Goal: Task Accomplishment & Management: Use online tool/utility

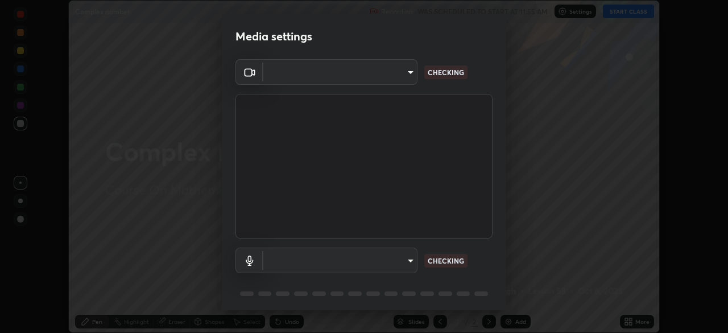
scroll to position [333, 727]
type input "58bb2390f23c468440353df0479802826a2cf34cec2d2474d9d64101ba3878b9"
click at [412, 261] on body "Erase all Complex number Recording WAS SCHEDULED TO START AT 11:55 AM Settings …" at bounding box center [364, 166] width 728 height 333
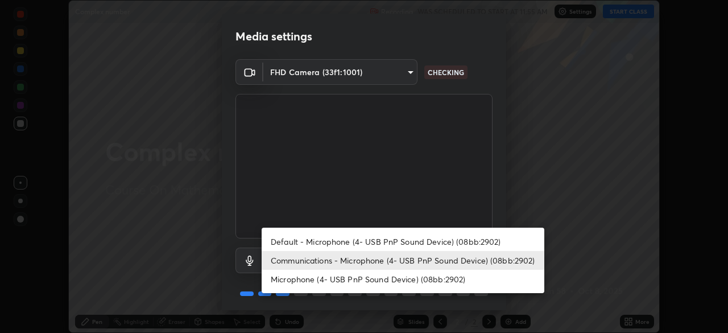
click at [415, 244] on li "Default - Microphone (4- USB PnP Sound Device) (08bb:2902)" at bounding box center [403, 241] width 283 height 19
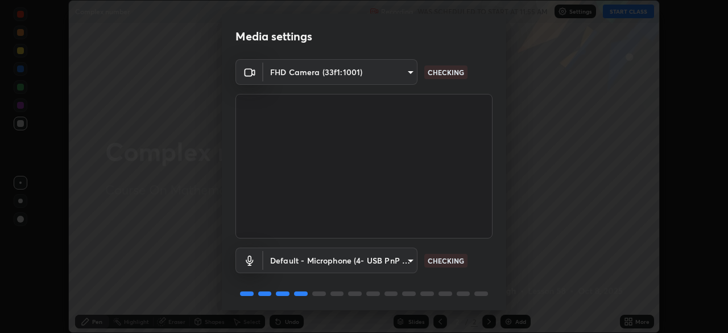
click at [407, 263] on body "Erase all Complex number Recording WAS SCHEDULED TO START AT 11:55 AM Settings …" at bounding box center [364, 166] width 728 height 333
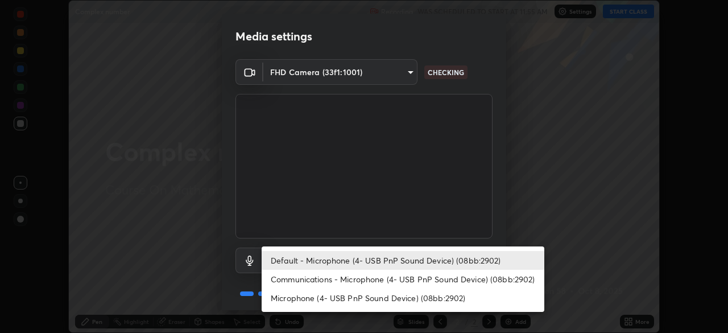
click at [413, 285] on li "Communications - Microphone (4- USB PnP Sound Device) (08bb:2902)" at bounding box center [403, 278] width 283 height 19
type input "communications"
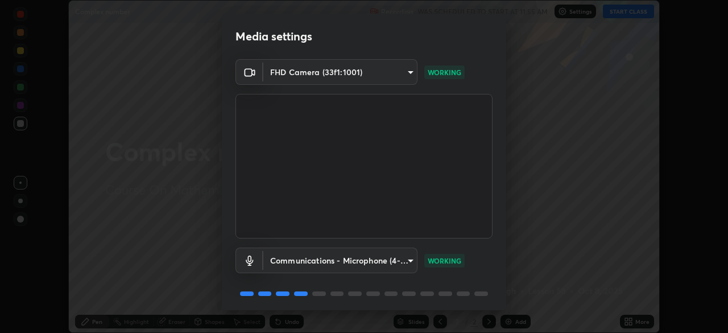
scroll to position [40, 0]
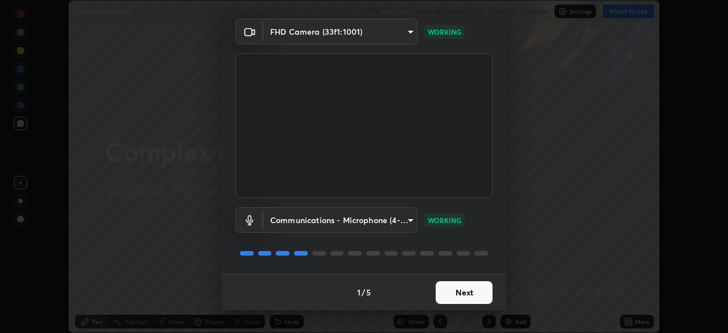
click at [470, 295] on button "Next" at bounding box center [464, 292] width 57 height 23
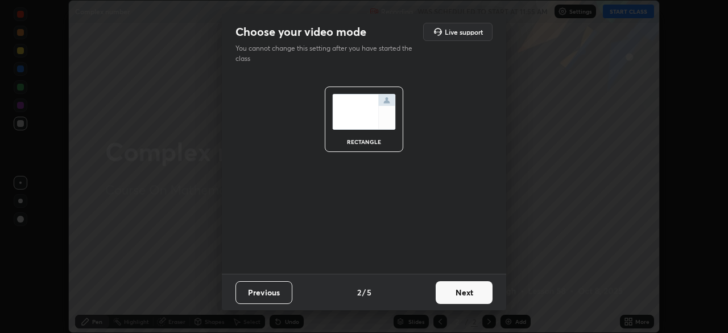
scroll to position [0, 0]
click at [471, 295] on button "Next" at bounding box center [464, 292] width 57 height 23
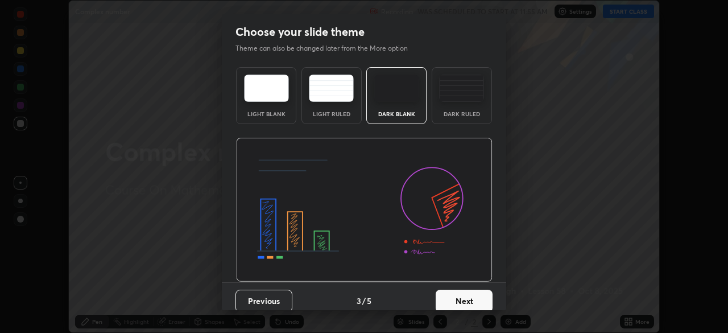
click at [470, 302] on button "Next" at bounding box center [464, 300] width 57 height 23
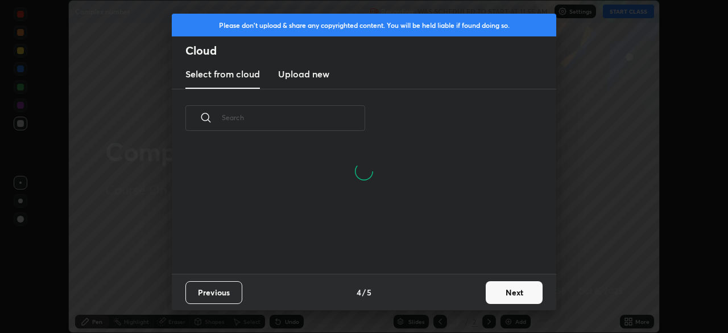
scroll to position [126, 365]
click at [522, 291] on button "Next" at bounding box center [514, 292] width 57 height 23
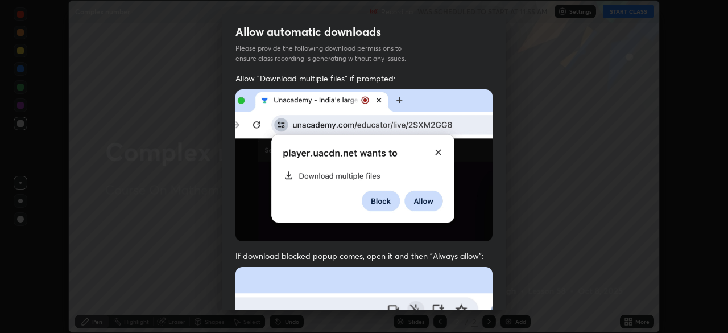
click at [517, 297] on div "Allow automatic downloads Please provide the following download permissions to …" at bounding box center [364, 166] width 728 height 333
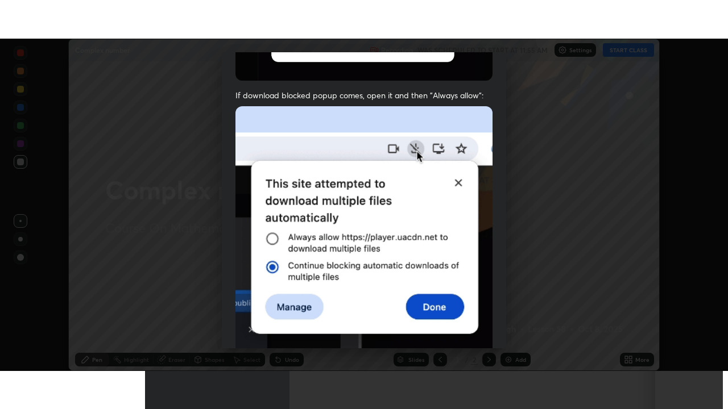
scroll to position [272, 0]
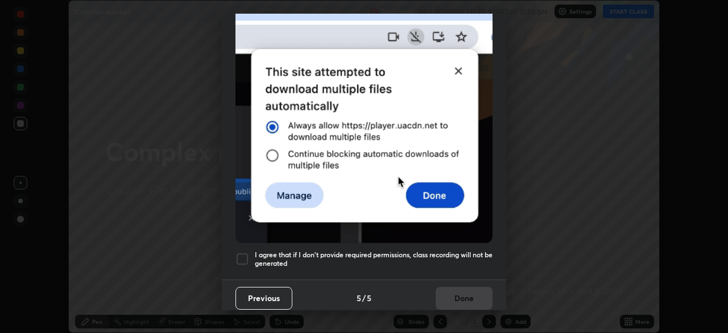
click at [244, 255] on div at bounding box center [242, 259] width 14 height 14
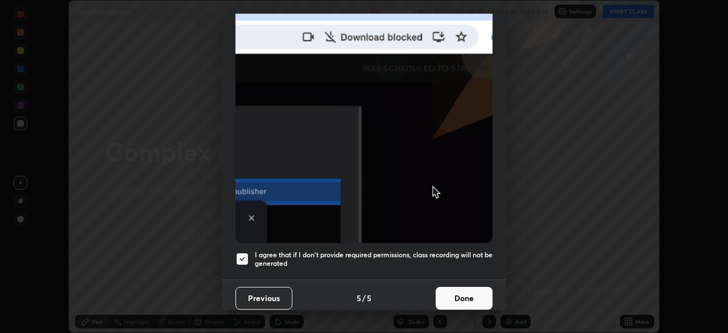
click at [469, 296] on button "Done" at bounding box center [464, 298] width 57 height 23
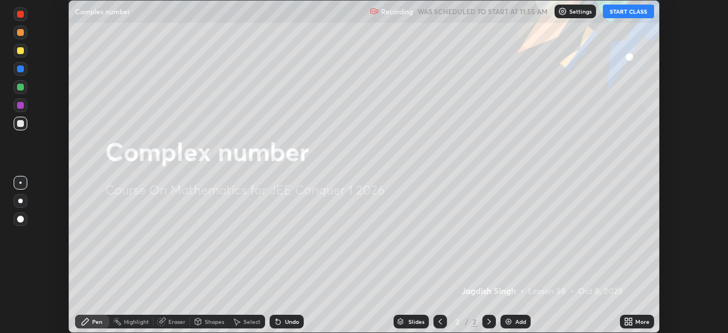
click at [631, 319] on icon at bounding box center [630, 319] width 3 height 3
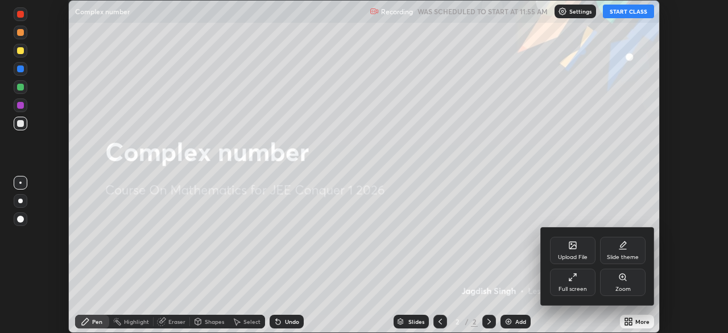
click at [578, 289] on div "Full screen" at bounding box center [572, 289] width 28 height 6
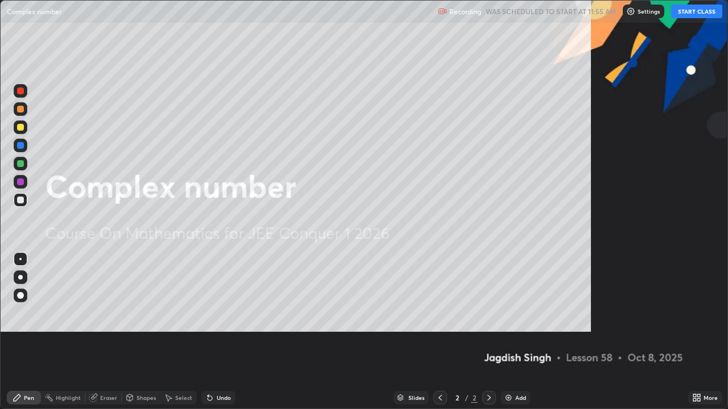
scroll to position [409, 728]
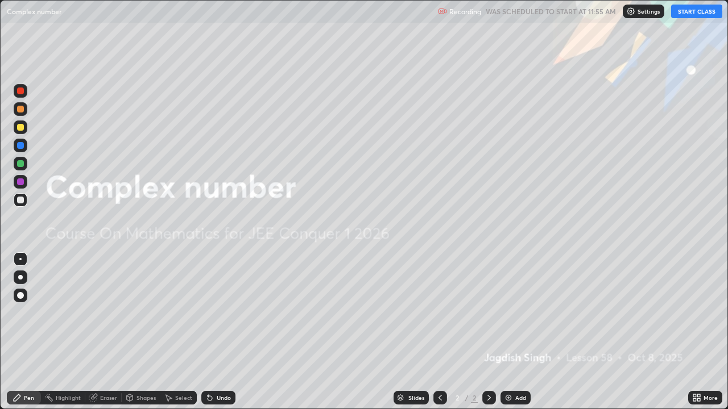
click at [694, 13] on button "START CLASS" at bounding box center [696, 12] width 51 height 14
click at [516, 332] on div "Add" at bounding box center [520, 398] width 11 height 6
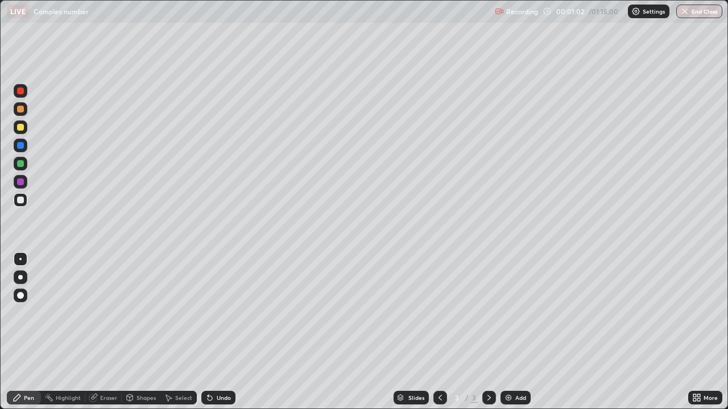
click at [23, 201] on div at bounding box center [20, 200] width 7 height 7
click at [20, 201] on div at bounding box center [20, 200] width 7 height 7
click at [21, 200] on div at bounding box center [20, 200] width 7 height 7
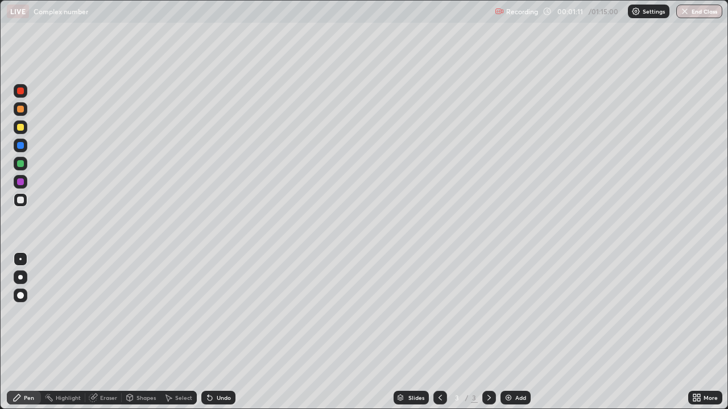
click at [20, 200] on div at bounding box center [20, 200] width 7 height 7
click at [19, 130] on div at bounding box center [20, 127] width 7 height 7
click at [109, 332] on div "Eraser" at bounding box center [108, 398] width 17 height 6
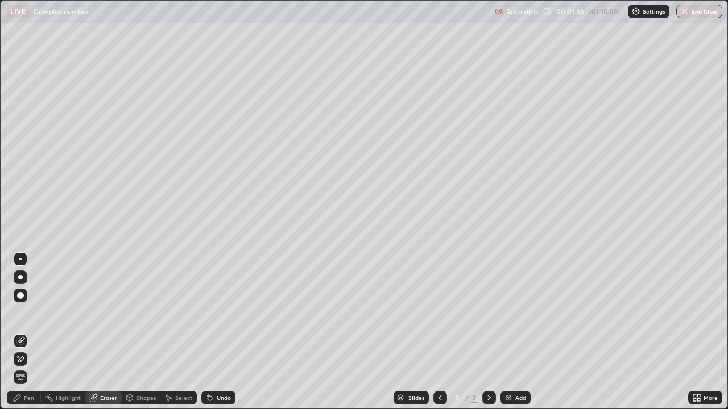
click at [33, 332] on div "Pen" at bounding box center [29, 398] width 10 height 6
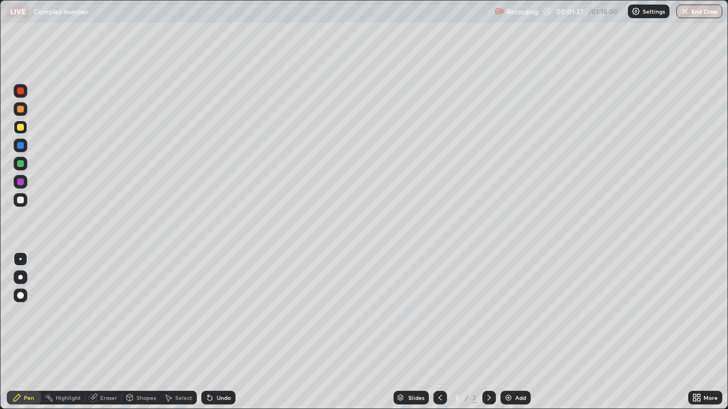
click at [24, 202] on div at bounding box center [21, 200] width 14 height 14
click at [25, 203] on div at bounding box center [21, 200] width 14 height 14
click at [24, 127] on div at bounding box center [21, 128] width 14 height 14
click at [18, 205] on div at bounding box center [21, 200] width 14 height 14
click at [23, 202] on div at bounding box center [20, 200] width 7 height 7
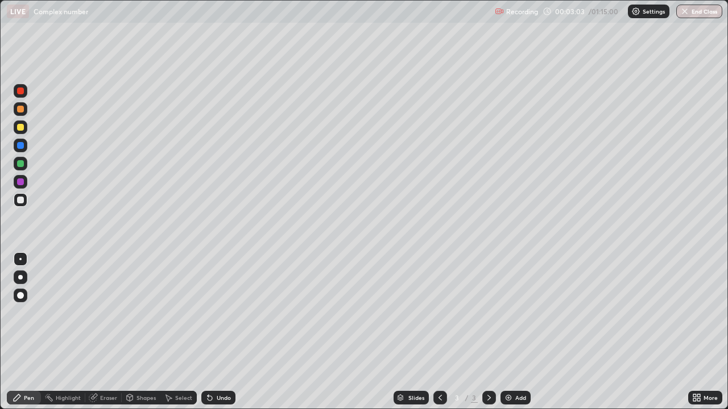
click at [99, 332] on div "Eraser" at bounding box center [103, 398] width 36 height 14
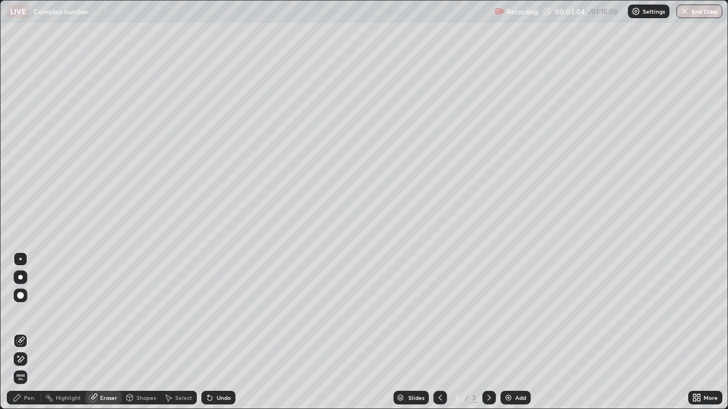
click at [32, 332] on div "Pen" at bounding box center [29, 398] width 10 height 6
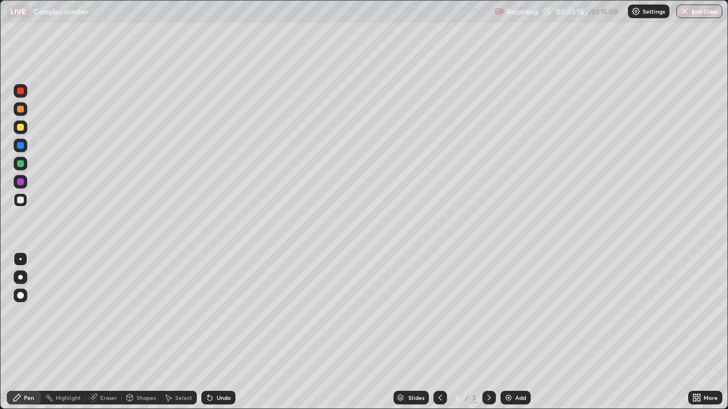
click at [20, 110] on div at bounding box center [20, 109] width 7 height 7
click at [522, 332] on div "Add" at bounding box center [520, 398] width 11 height 6
click at [21, 200] on div at bounding box center [20, 200] width 7 height 7
click at [20, 201] on div at bounding box center [20, 200] width 7 height 7
click at [22, 128] on div at bounding box center [20, 127] width 7 height 7
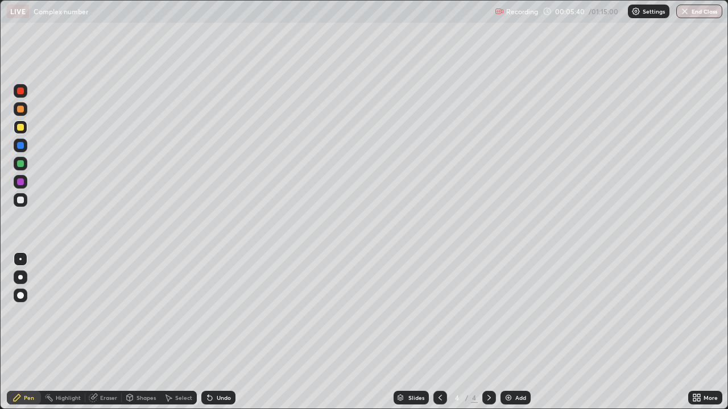
click at [104, 332] on div "Eraser" at bounding box center [103, 398] width 36 height 14
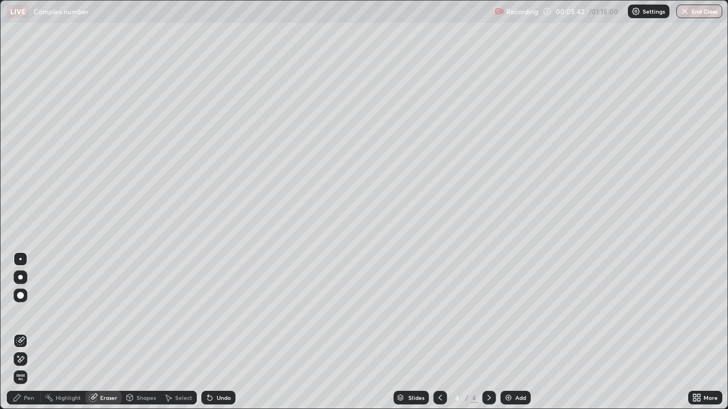
click at [33, 332] on div "Pen" at bounding box center [29, 398] width 10 height 6
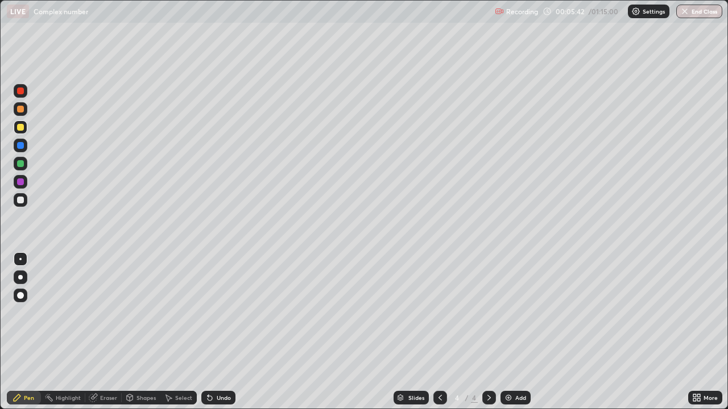
click at [27, 201] on div at bounding box center [21, 200] width 14 height 14
click at [25, 127] on div at bounding box center [21, 128] width 14 height 14
click at [106, 332] on div "Eraser" at bounding box center [108, 398] width 17 height 6
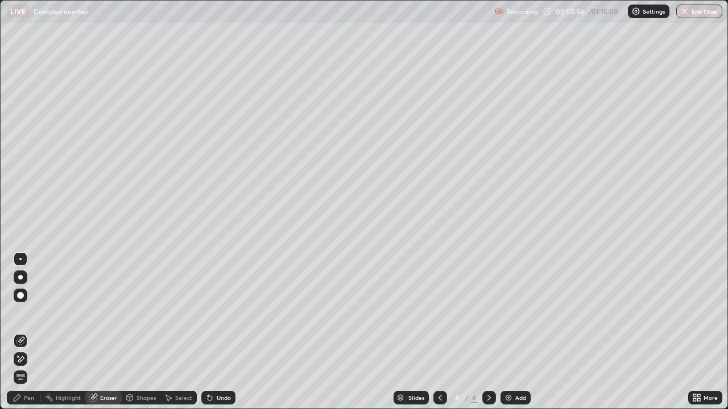
click at [33, 332] on div "Pen" at bounding box center [29, 398] width 10 height 6
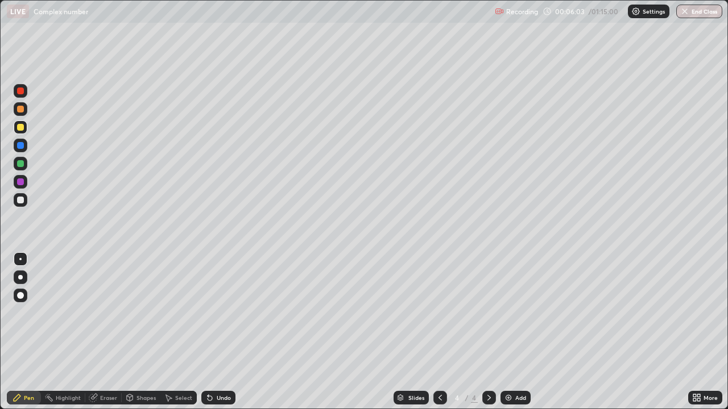
click at [24, 201] on div at bounding box center [21, 200] width 14 height 14
click at [22, 183] on div at bounding box center [20, 182] width 7 height 7
click at [24, 201] on div at bounding box center [21, 200] width 14 height 14
click at [110, 332] on div "Eraser" at bounding box center [108, 398] width 17 height 6
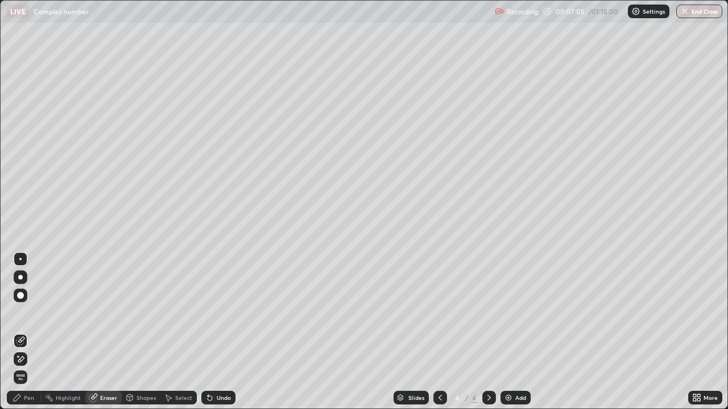
click at [34, 332] on div "Pen" at bounding box center [29, 398] width 10 height 6
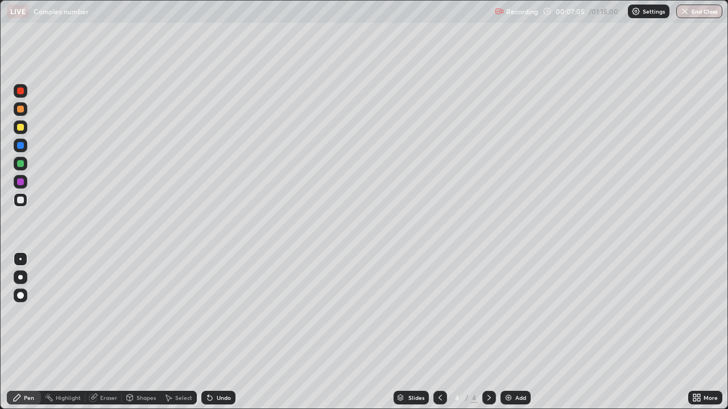
click at [20, 201] on div at bounding box center [20, 200] width 7 height 7
click at [26, 198] on div at bounding box center [21, 200] width 14 height 14
click at [25, 113] on div at bounding box center [21, 109] width 14 height 14
click at [24, 163] on div at bounding box center [21, 164] width 14 height 14
click at [24, 95] on div at bounding box center [21, 91] width 14 height 14
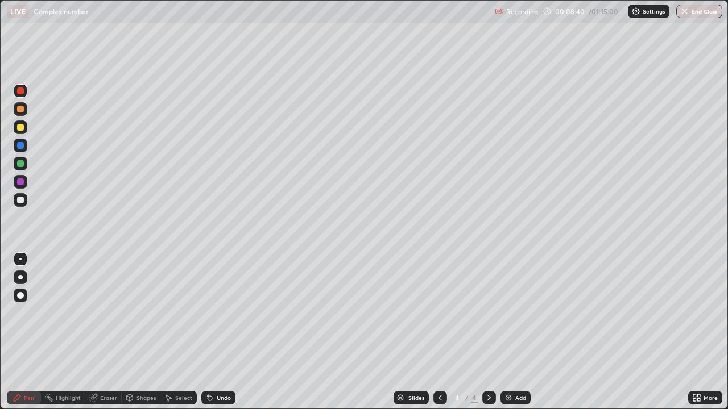
click at [107, 332] on div "Eraser" at bounding box center [108, 398] width 17 height 6
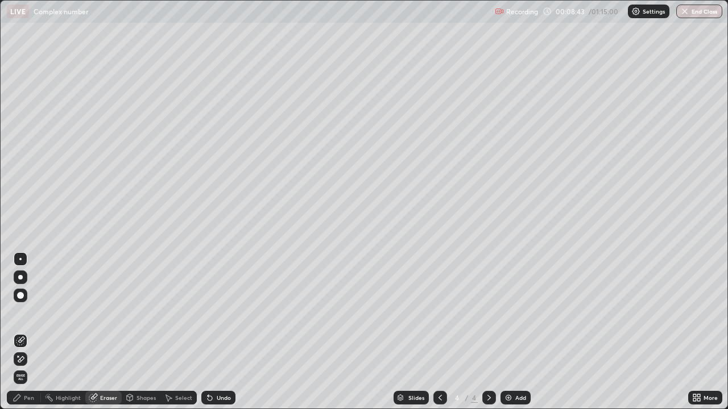
click at [30, 332] on div "Pen" at bounding box center [24, 398] width 34 height 14
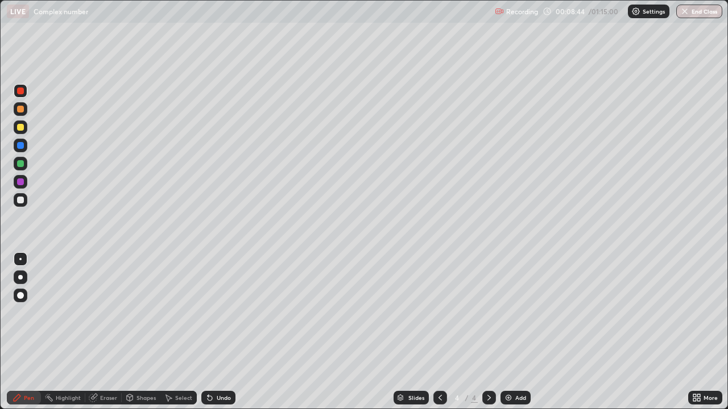
click at [26, 91] on div at bounding box center [21, 91] width 14 height 14
click at [26, 162] on div at bounding box center [21, 164] width 14 height 14
click at [22, 126] on div at bounding box center [20, 127] width 7 height 7
click at [25, 161] on div at bounding box center [21, 164] width 14 height 14
click at [113, 332] on div "Eraser" at bounding box center [108, 398] width 17 height 6
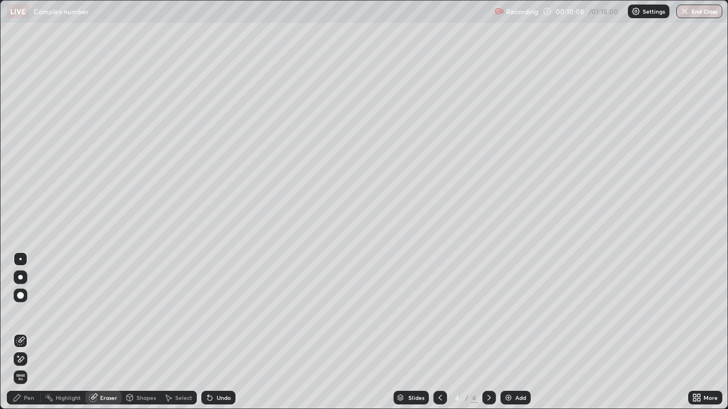
click at [31, 332] on div "Pen" at bounding box center [29, 398] width 10 height 6
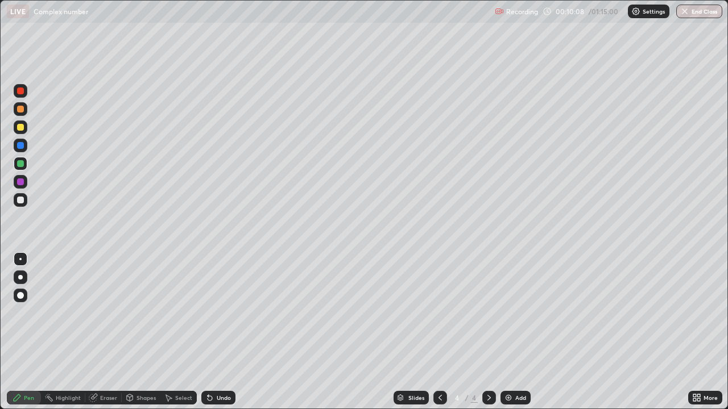
click at [25, 199] on div at bounding box center [21, 200] width 14 height 14
click at [21, 182] on div at bounding box center [20, 182] width 7 height 7
click at [114, 332] on div "Eraser" at bounding box center [103, 398] width 36 height 14
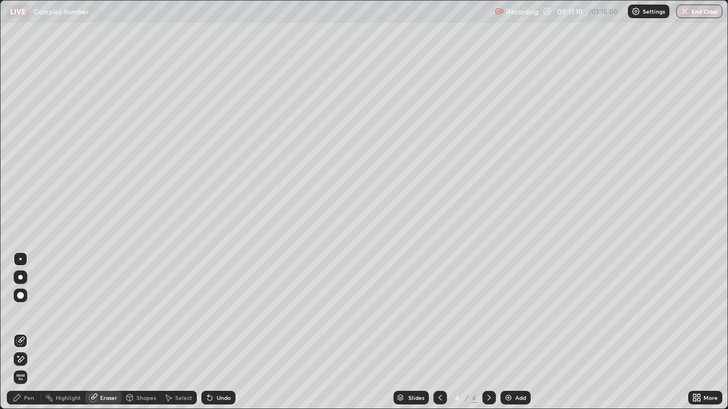
click at [34, 332] on div "Pen" at bounding box center [29, 398] width 10 height 6
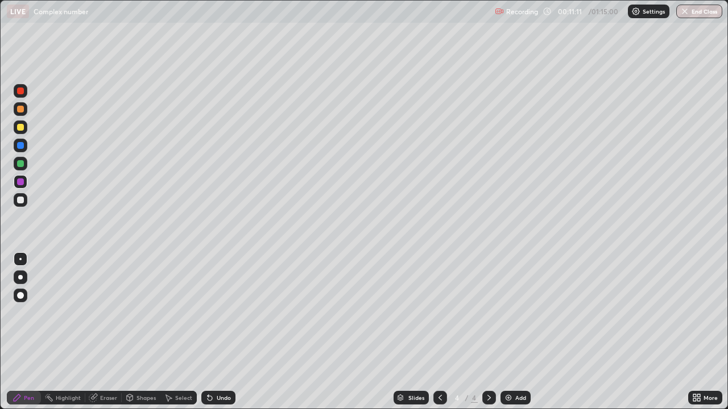
click at [24, 182] on div at bounding box center [21, 182] width 14 height 14
click at [25, 145] on div at bounding box center [21, 146] width 14 height 14
click at [26, 196] on div at bounding box center [21, 200] width 14 height 14
click at [96, 332] on icon at bounding box center [92, 398] width 7 height 7
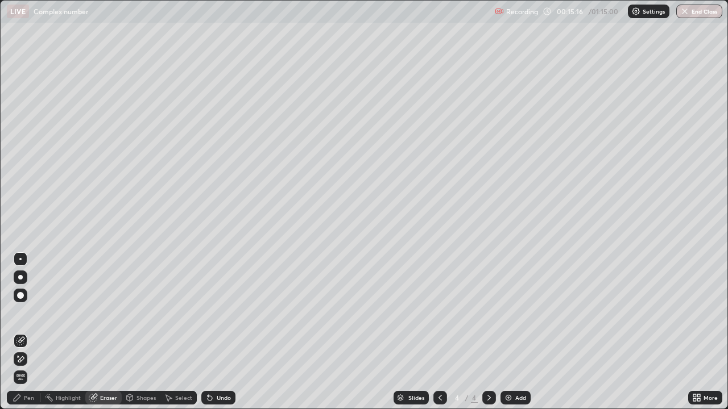
click at [34, 332] on div "Pen" at bounding box center [24, 398] width 34 height 14
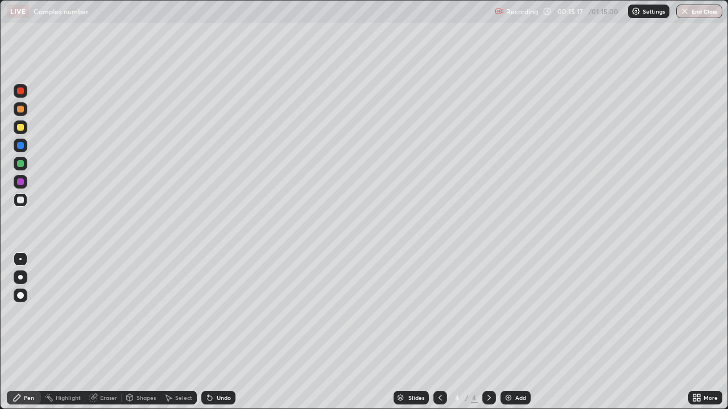
click at [25, 202] on div at bounding box center [21, 200] width 14 height 14
click at [109, 332] on div "Eraser" at bounding box center [108, 398] width 17 height 6
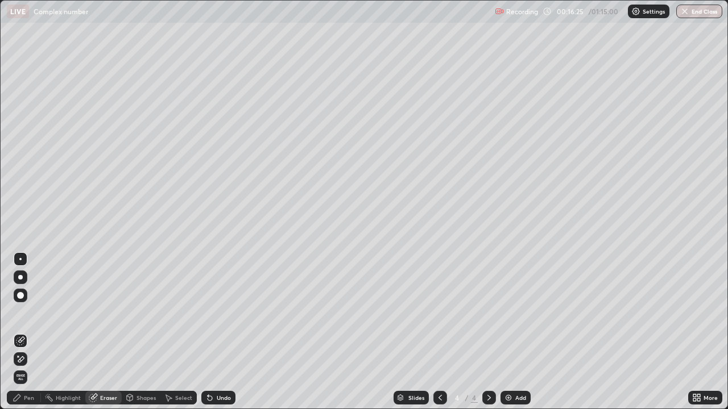
click at [516, 332] on div "Add" at bounding box center [515, 398] width 30 height 14
click at [29, 332] on div "Pen" at bounding box center [24, 398] width 34 height 14
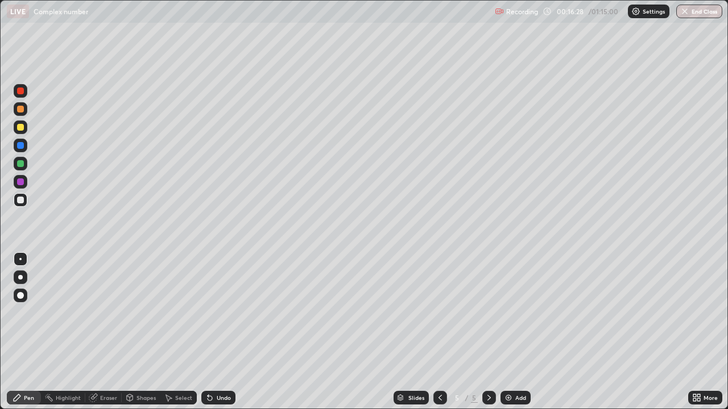
click at [24, 199] on div at bounding box center [21, 200] width 14 height 14
click at [439, 332] on icon at bounding box center [440, 397] width 9 height 9
click at [488, 332] on icon at bounding box center [488, 397] width 9 height 9
click at [22, 163] on div at bounding box center [20, 163] width 7 height 7
click at [20, 201] on div at bounding box center [20, 200] width 7 height 7
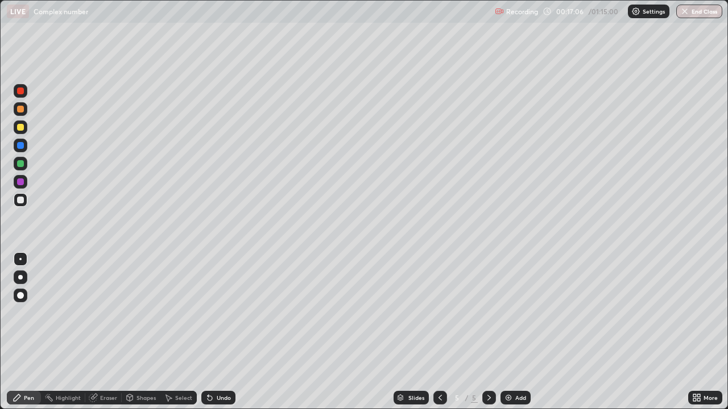
click at [110, 332] on div "Eraser" at bounding box center [108, 398] width 17 height 6
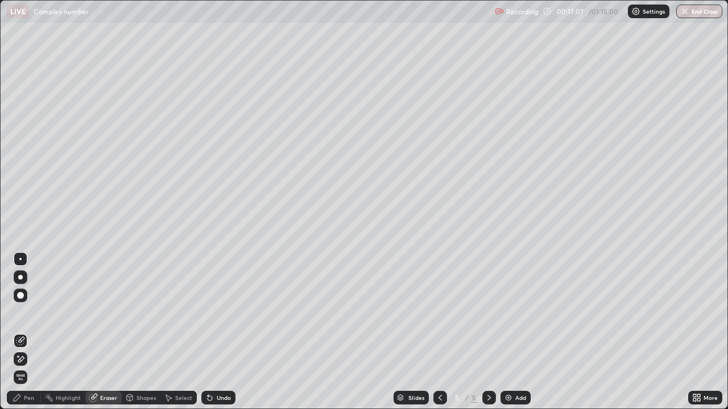
click at [35, 332] on div "Pen" at bounding box center [24, 398] width 34 height 14
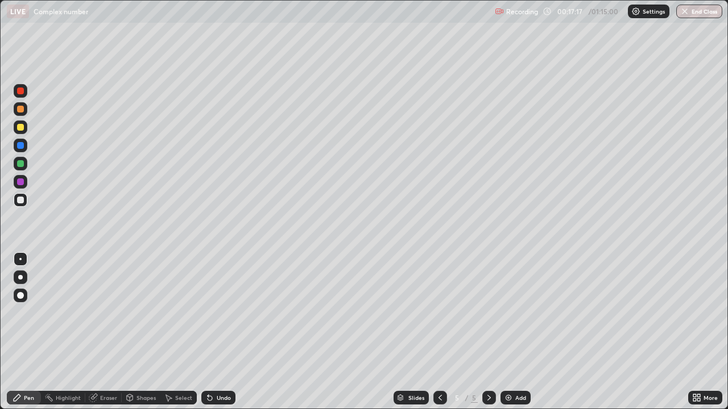
click at [92, 332] on icon at bounding box center [92, 398] width 7 height 7
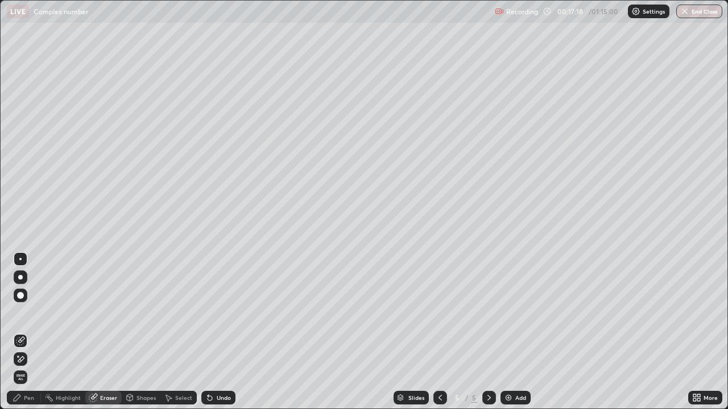
click at [31, 332] on div "Pen" at bounding box center [24, 398] width 34 height 14
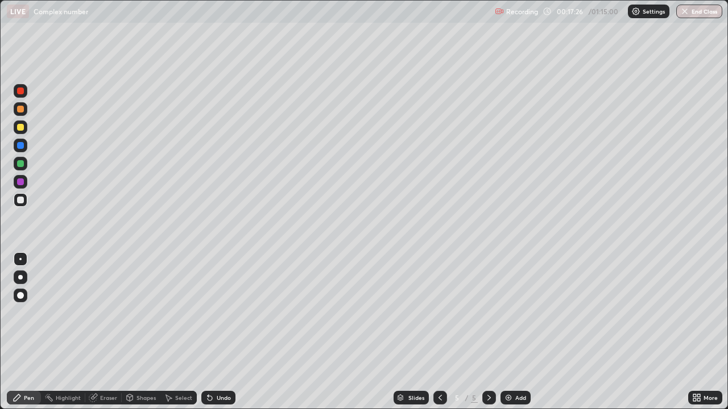
click at [22, 199] on div at bounding box center [20, 200] width 7 height 7
click at [526, 332] on div "Add" at bounding box center [515, 398] width 30 height 14
click at [21, 200] on div at bounding box center [20, 200] width 7 height 7
click at [26, 200] on div at bounding box center [21, 200] width 14 height 14
click at [0, 258] on div "Setting up your live class" at bounding box center [364, 204] width 728 height 409
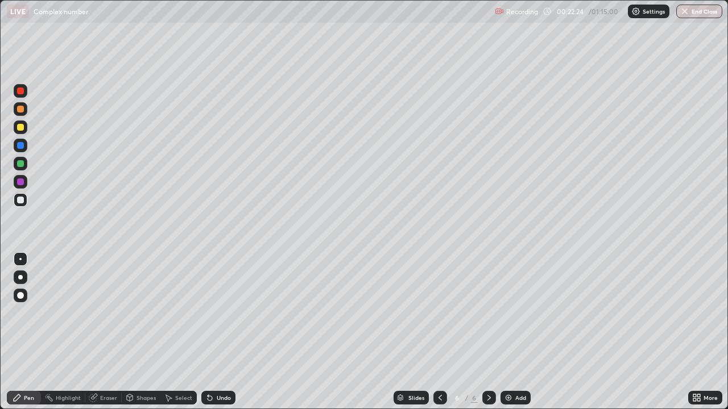
click at [20, 164] on div at bounding box center [20, 163] width 7 height 7
click at [21, 182] on div at bounding box center [20, 182] width 7 height 7
click at [23, 200] on div at bounding box center [20, 200] width 7 height 7
click at [22, 200] on div at bounding box center [20, 200] width 7 height 7
click at [23, 199] on div at bounding box center [20, 200] width 7 height 7
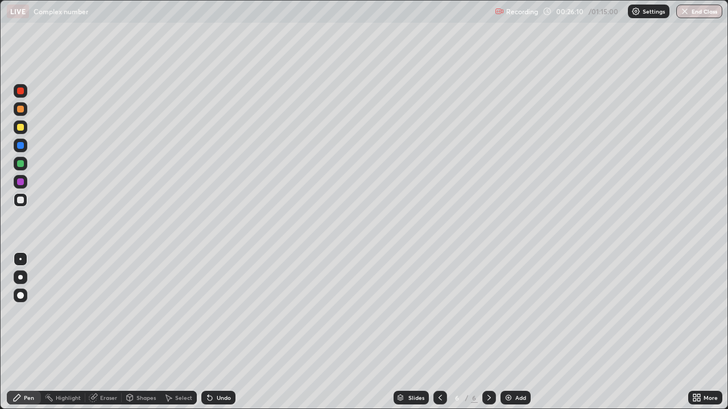
click at [25, 126] on div at bounding box center [21, 128] width 14 height 14
click at [25, 180] on div at bounding box center [21, 182] width 14 height 14
click at [111, 332] on div "Eraser" at bounding box center [108, 398] width 17 height 6
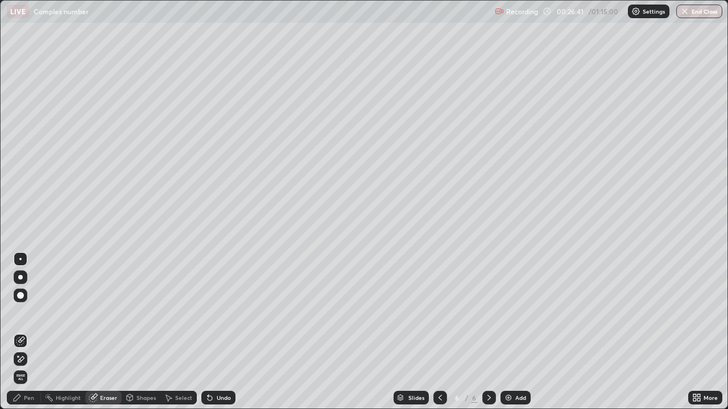
click at [31, 332] on div "Pen" at bounding box center [24, 398] width 34 height 14
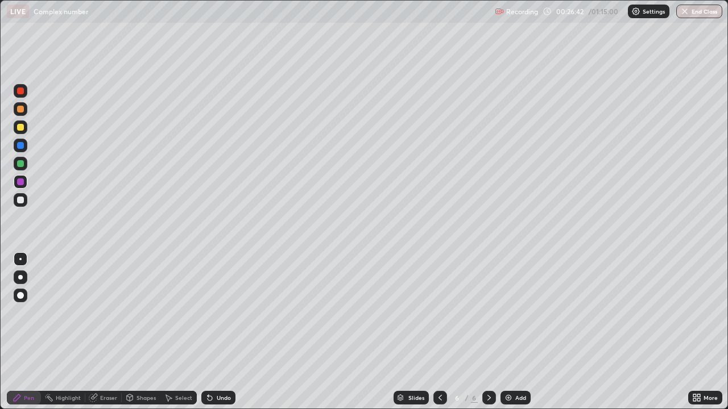
click at [22, 183] on div at bounding box center [20, 182] width 7 height 7
click at [21, 164] on div at bounding box center [20, 163] width 7 height 7
click at [24, 183] on div at bounding box center [21, 182] width 14 height 14
click at [24, 202] on div at bounding box center [21, 200] width 14 height 14
click at [21, 109] on div at bounding box center [20, 109] width 7 height 7
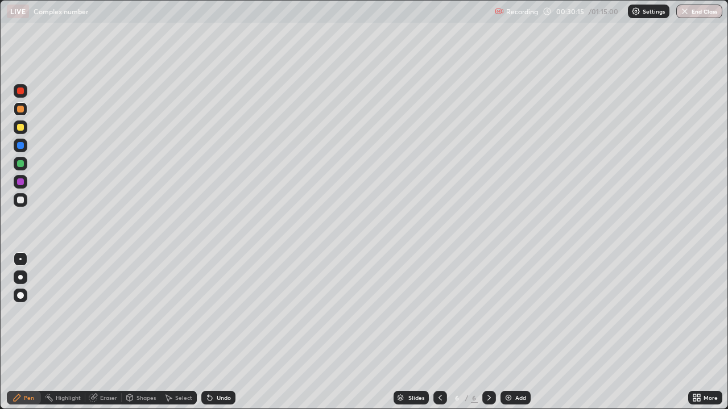
click at [517, 332] on div "Add" at bounding box center [515, 398] width 30 height 14
click at [23, 200] on div at bounding box center [20, 200] width 7 height 7
click at [23, 199] on div at bounding box center [20, 200] width 7 height 7
click at [23, 166] on div at bounding box center [20, 163] width 7 height 7
click at [20, 179] on div at bounding box center [20, 182] width 7 height 7
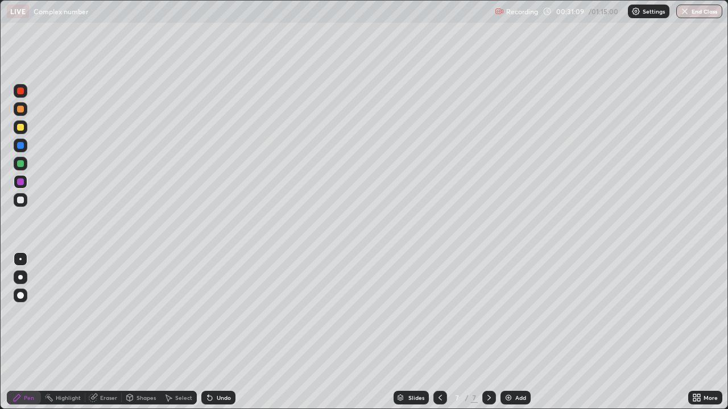
click at [20, 201] on div at bounding box center [20, 200] width 7 height 7
click at [96, 332] on div "Eraser" at bounding box center [103, 398] width 36 height 14
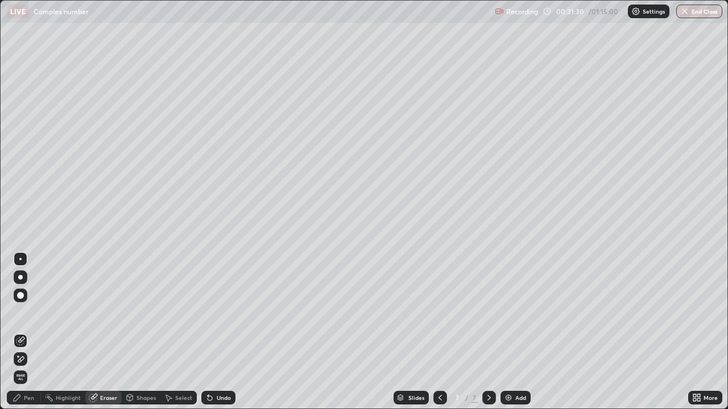
click at [35, 332] on div "Pen" at bounding box center [24, 398] width 34 height 14
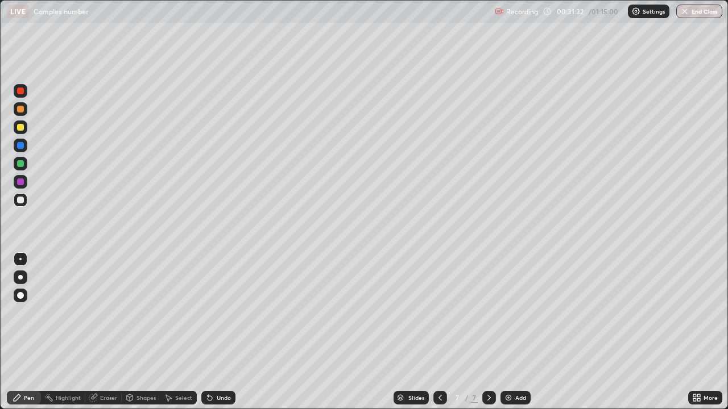
click at [98, 332] on div "Eraser" at bounding box center [103, 398] width 36 height 14
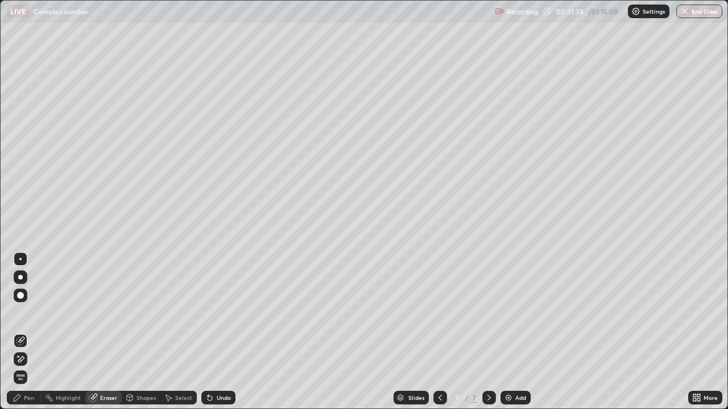
click at [31, 332] on div "Pen" at bounding box center [24, 398] width 34 height 14
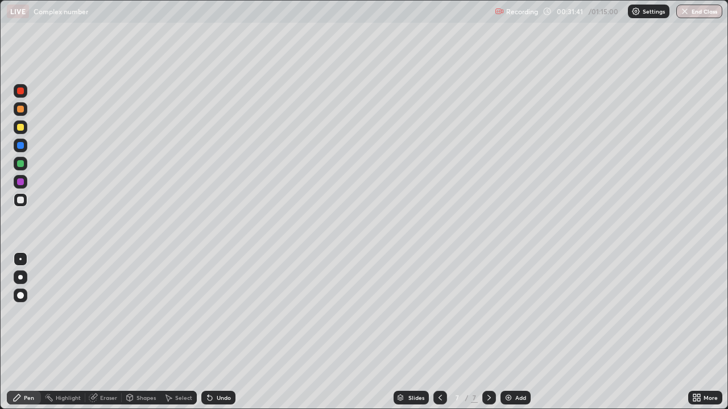
click at [107, 332] on div "Eraser" at bounding box center [103, 398] width 36 height 14
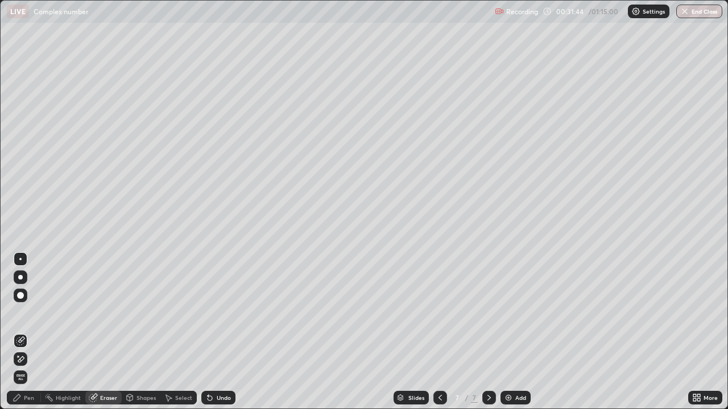
click at [31, 332] on div "Pen" at bounding box center [24, 398] width 34 height 14
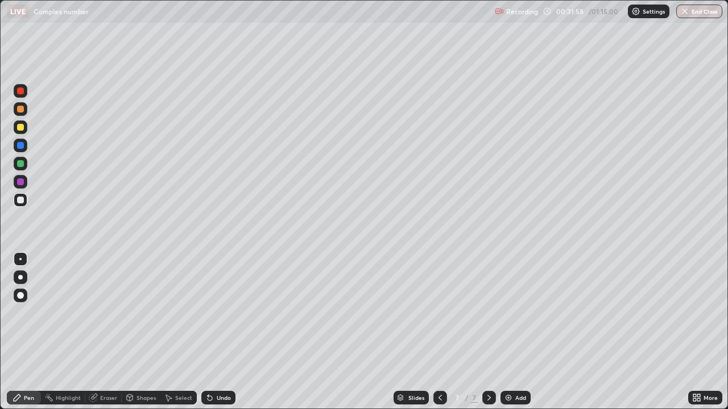
click at [105, 332] on div "Eraser" at bounding box center [103, 398] width 36 height 14
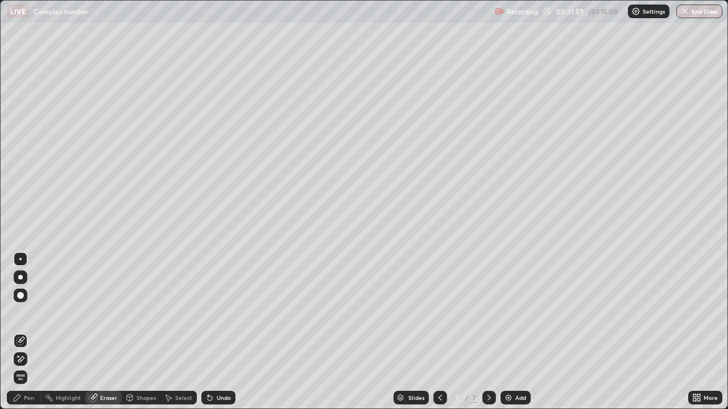
click at [33, 332] on div "Pen" at bounding box center [24, 398] width 34 height 14
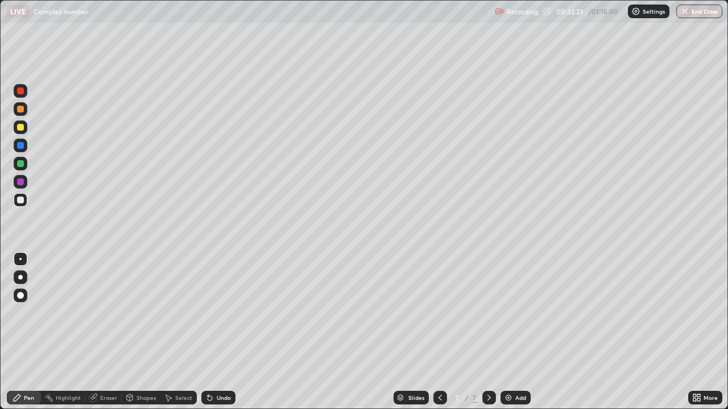
click at [111, 332] on div "Eraser" at bounding box center [108, 398] width 17 height 6
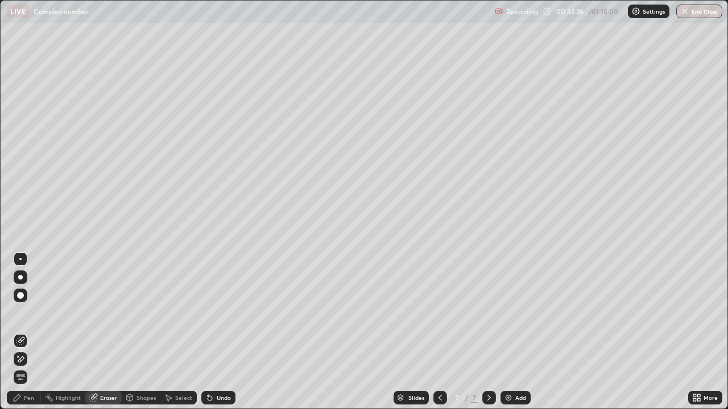
click at [32, 332] on div "Pen" at bounding box center [29, 398] width 10 height 6
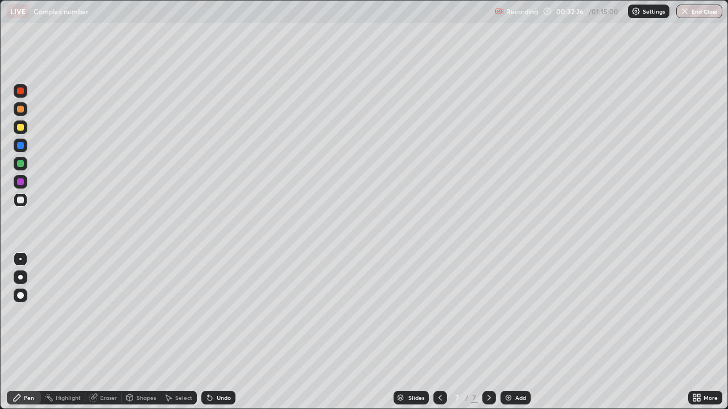
click at [26, 200] on div at bounding box center [21, 200] width 14 height 14
click at [27, 200] on div at bounding box center [21, 200] width 14 height 14
click at [439, 332] on icon at bounding box center [440, 397] width 9 height 9
click at [488, 332] on icon at bounding box center [488, 397] width 9 height 9
click at [439, 332] on icon at bounding box center [440, 397] width 9 height 9
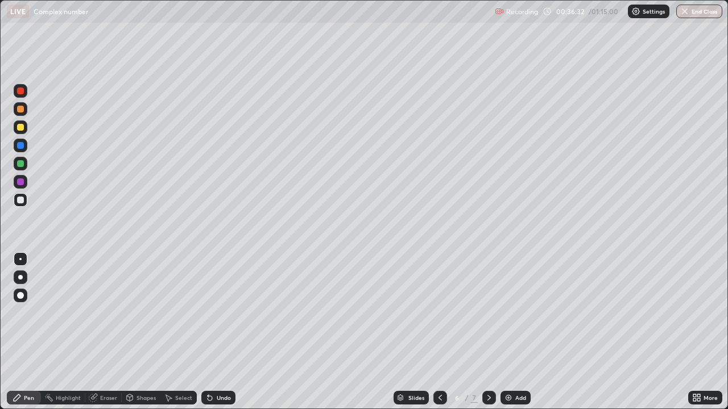
click at [488, 332] on icon at bounding box center [488, 397] width 9 height 9
click at [520, 332] on div "Add" at bounding box center [520, 398] width 11 height 6
click at [21, 129] on div at bounding box center [20, 127] width 7 height 7
click at [21, 128] on div at bounding box center [20, 127] width 7 height 7
click at [20, 200] on div at bounding box center [20, 200] width 7 height 7
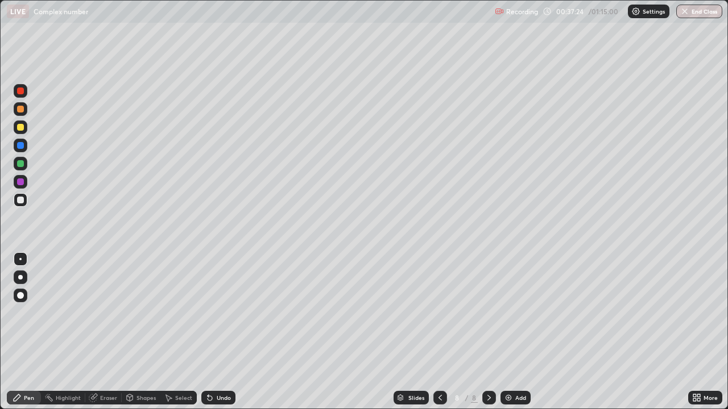
click at [17, 200] on div at bounding box center [20, 200] width 7 height 7
click at [22, 201] on div at bounding box center [20, 200] width 7 height 7
click at [98, 332] on div "Eraser" at bounding box center [103, 398] width 36 height 14
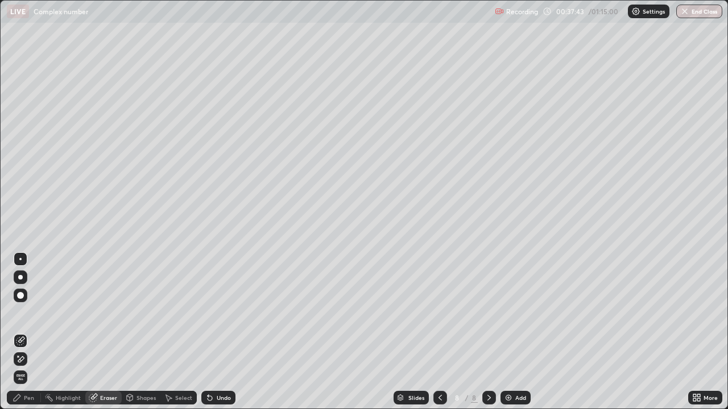
click at [29, 332] on div "Pen" at bounding box center [24, 398] width 34 height 14
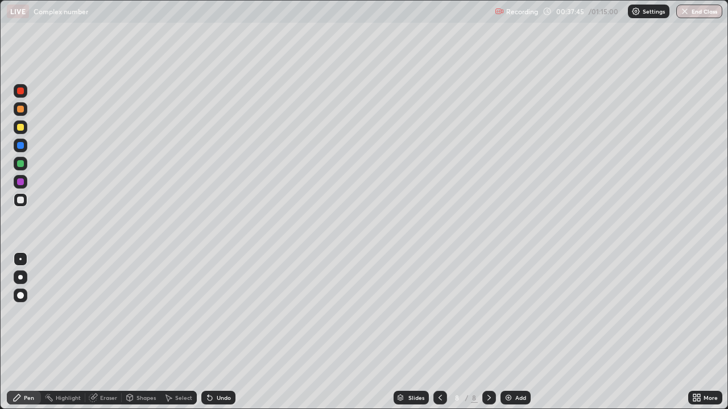
click at [107, 332] on div "Eraser" at bounding box center [108, 398] width 17 height 6
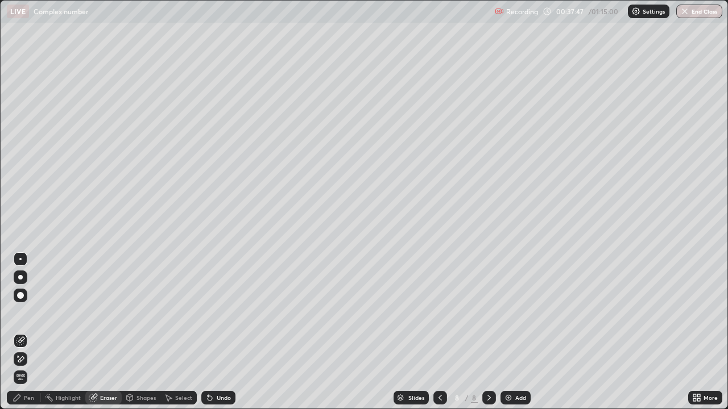
click at [32, 332] on div "Pen" at bounding box center [24, 398] width 34 height 14
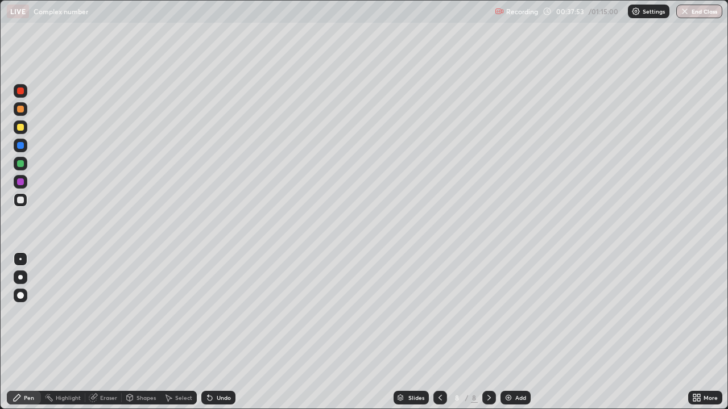
click at [19, 164] on div at bounding box center [20, 163] width 7 height 7
click at [24, 200] on div at bounding box center [21, 200] width 14 height 14
click at [107, 332] on div "Eraser" at bounding box center [108, 398] width 17 height 6
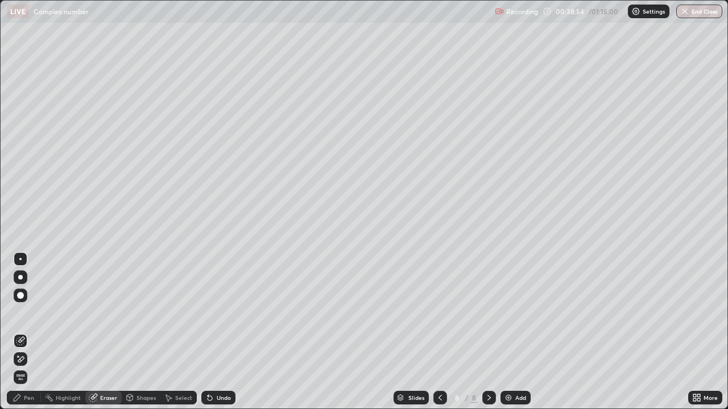
click at [30, 332] on div "Pen" at bounding box center [24, 398] width 34 height 14
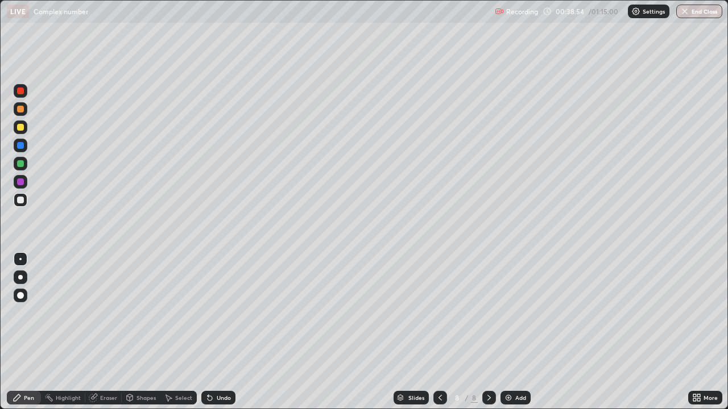
click at [20, 201] on div at bounding box center [20, 200] width 7 height 7
click at [26, 205] on div at bounding box center [21, 200] width 14 height 18
click at [20, 204] on div at bounding box center [21, 200] width 14 height 14
click at [508, 332] on div "Add" at bounding box center [515, 398] width 30 height 14
click at [20, 201] on div at bounding box center [20, 200] width 7 height 7
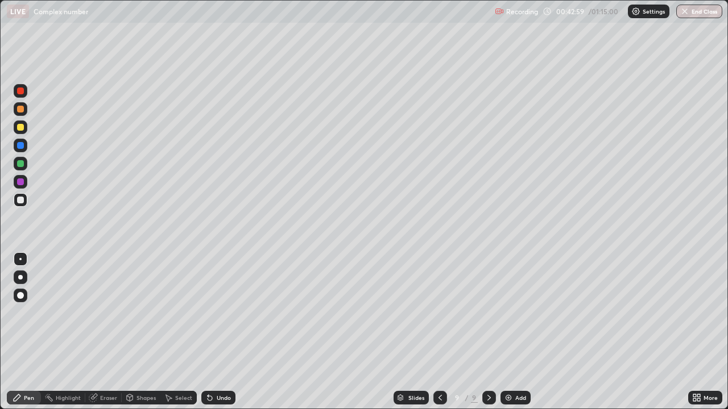
click at [19, 201] on div at bounding box center [20, 200] width 7 height 7
click at [103, 332] on div "Eraser" at bounding box center [103, 398] width 36 height 14
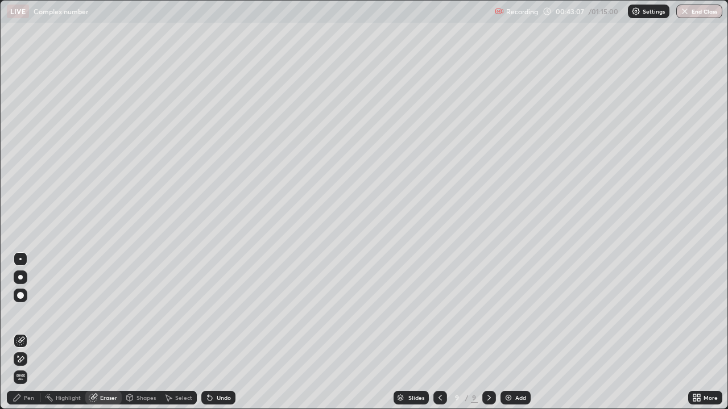
click at [34, 332] on div "Pen" at bounding box center [24, 398] width 34 height 14
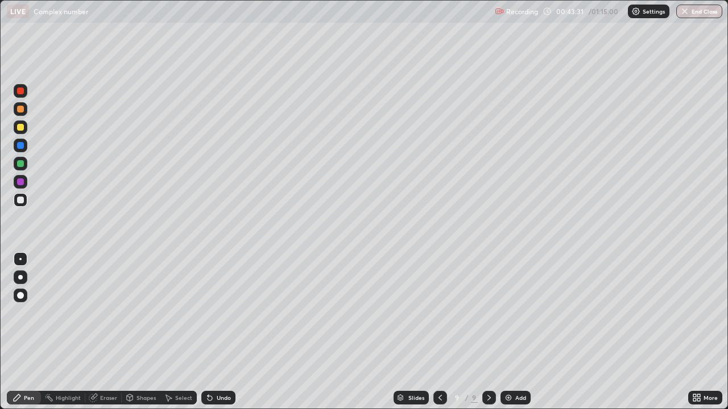
click at [21, 162] on div at bounding box center [20, 163] width 7 height 7
click at [23, 201] on div at bounding box center [20, 200] width 7 height 7
click at [110, 332] on div "Eraser" at bounding box center [108, 398] width 17 height 6
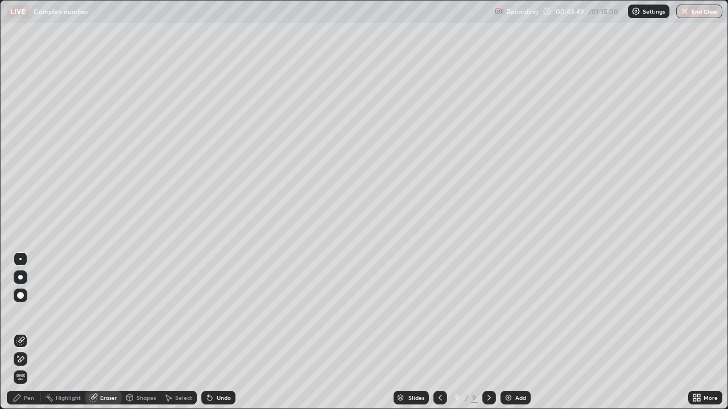
click at [29, 332] on div "Pen" at bounding box center [29, 398] width 10 height 6
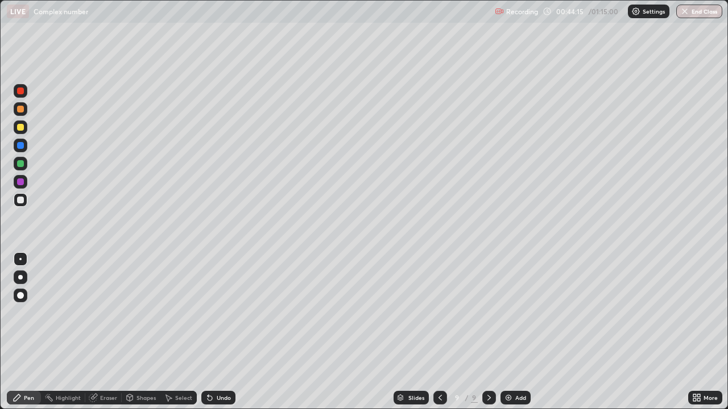
click at [25, 127] on div at bounding box center [21, 128] width 14 height 14
click at [25, 199] on div at bounding box center [21, 200] width 14 height 14
click at [513, 332] on div "Add" at bounding box center [515, 398] width 30 height 14
click at [19, 204] on div at bounding box center [21, 200] width 14 height 14
click at [22, 202] on div at bounding box center [20, 200] width 7 height 7
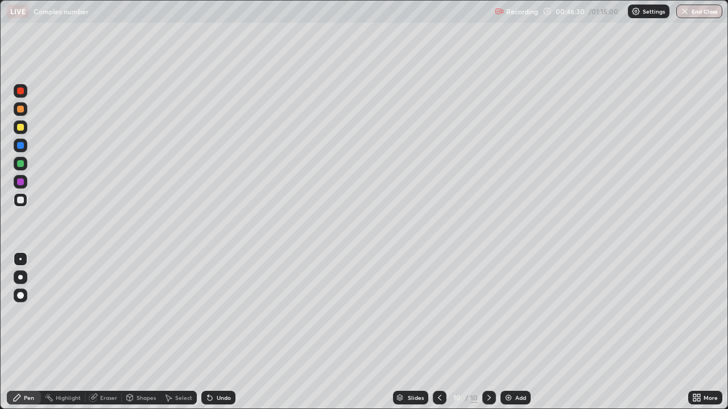
click at [96, 332] on icon at bounding box center [93, 397] width 9 height 9
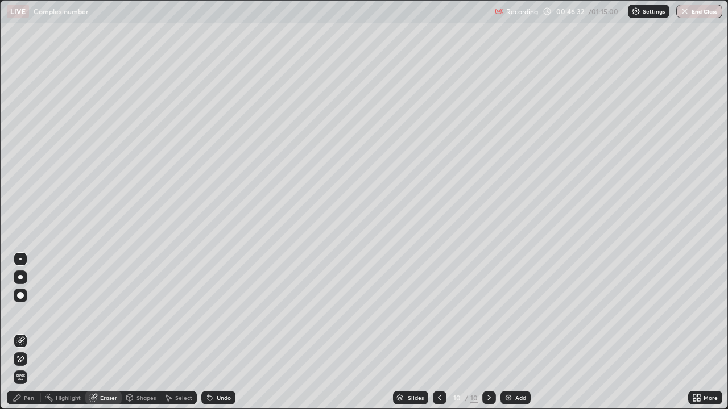
click at [31, 332] on div "Pen" at bounding box center [24, 398] width 34 height 14
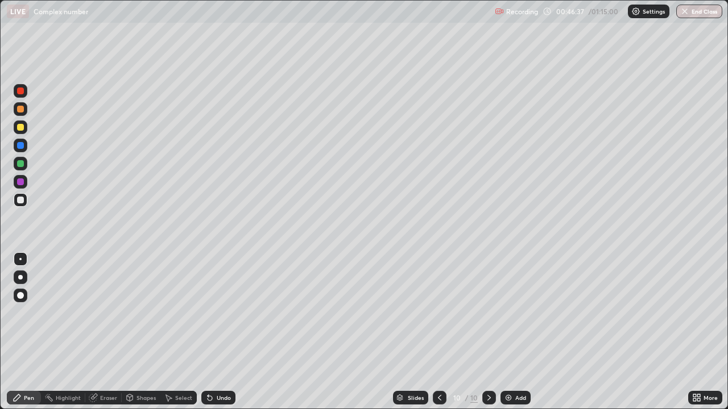
click at [23, 200] on div at bounding box center [20, 200] width 7 height 7
click at [110, 332] on div "Eraser" at bounding box center [108, 398] width 17 height 6
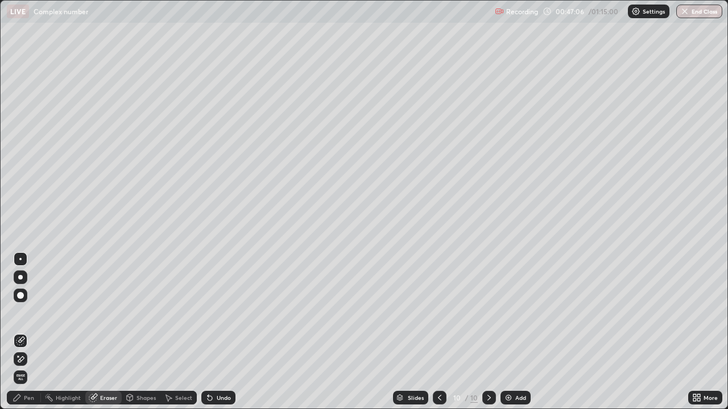
click at [28, 332] on div "Pen" at bounding box center [24, 398] width 34 height 14
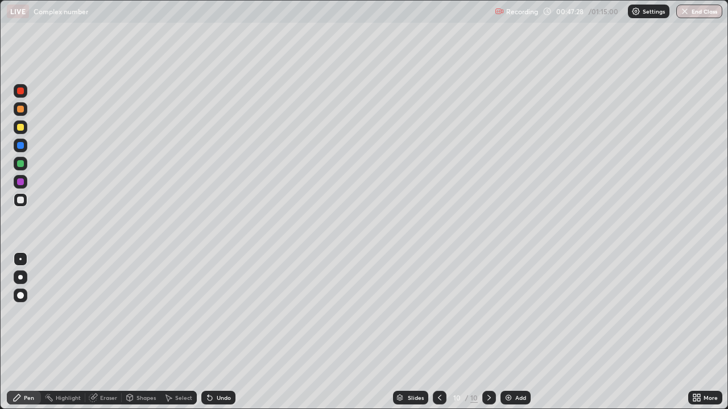
click at [26, 109] on div at bounding box center [21, 109] width 14 height 14
click at [111, 332] on div "Eraser" at bounding box center [108, 398] width 17 height 6
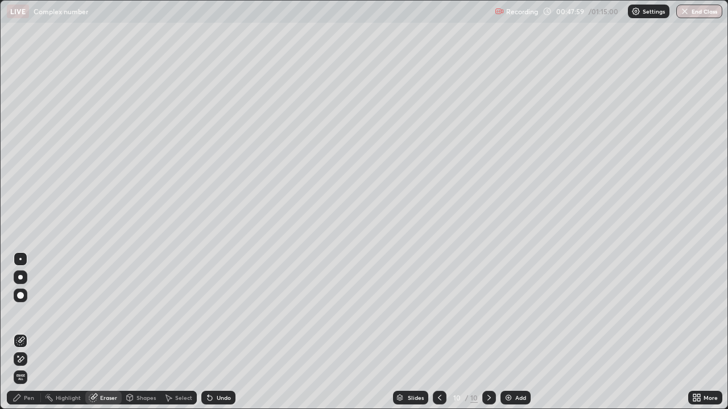
click at [34, 332] on div "Pen" at bounding box center [29, 398] width 10 height 6
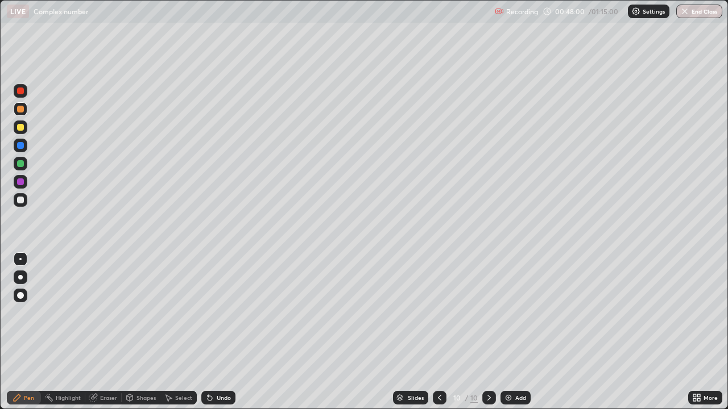
click at [24, 200] on div at bounding box center [21, 200] width 14 height 14
click at [109, 332] on div "Eraser" at bounding box center [108, 398] width 17 height 6
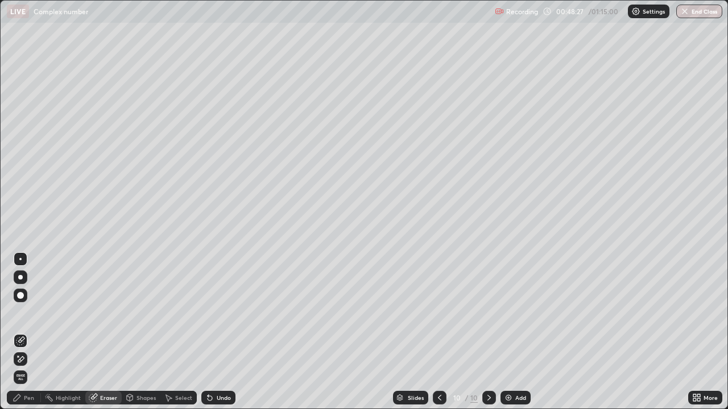
click at [39, 332] on div "Pen" at bounding box center [24, 398] width 34 height 14
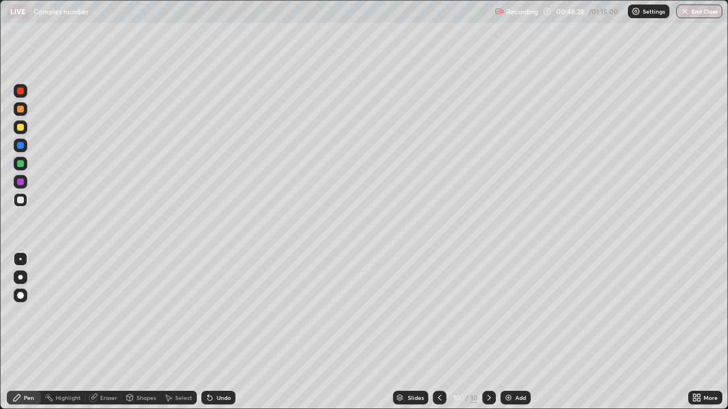
click at [24, 202] on div at bounding box center [21, 200] width 14 height 14
click at [27, 164] on div at bounding box center [21, 164] width 14 height 14
click at [26, 200] on div at bounding box center [21, 200] width 14 height 14
click at [24, 126] on div at bounding box center [21, 128] width 14 height 14
click at [508, 332] on img at bounding box center [508, 397] width 9 height 9
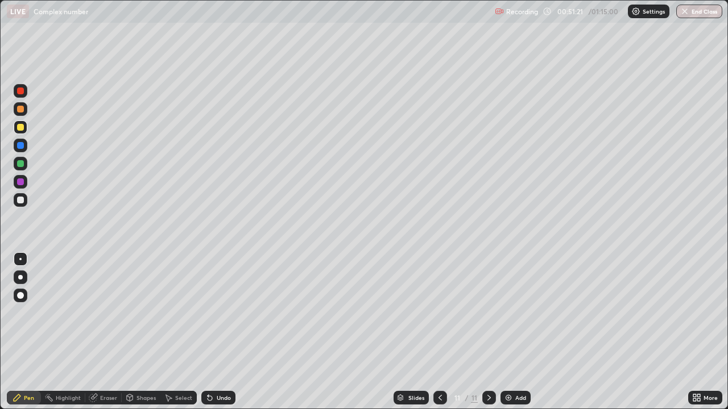
click at [21, 197] on div at bounding box center [20, 200] width 7 height 7
click at [19, 163] on div at bounding box center [20, 163] width 7 height 7
click at [20, 202] on div at bounding box center [20, 200] width 7 height 7
click at [26, 201] on div at bounding box center [21, 200] width 14 height 14
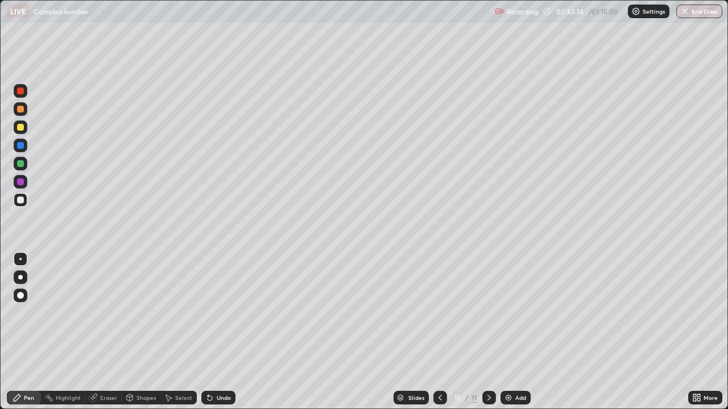
click at [21, 196] on div at bounding box center [21, 200] width 14 height 14
click at [21, 199] on div at bounding box center [20, 200] width 7 height 7
click at [108, 332] on div "Eraser" at bounding box center [108, 398] width 17 height 6
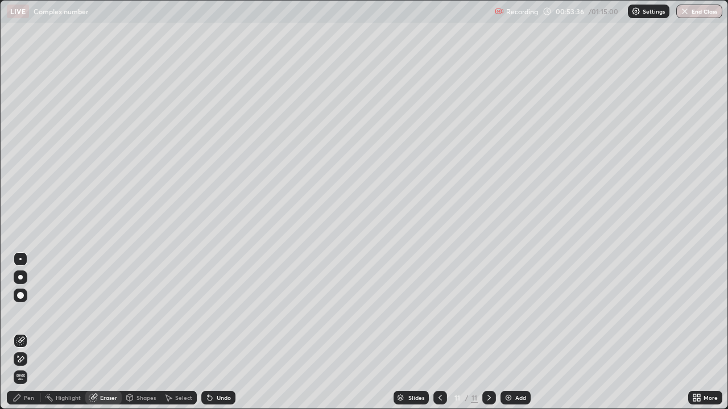
click at [31, 332] on div "Pen" at bounding box center [29, 398] width 10 height 6
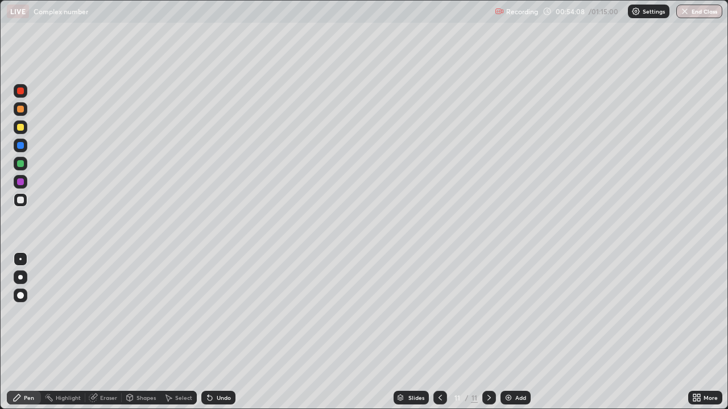
click at [114, 332] on div "Eraser" at bounding box center [108, 398] width 17 height 6
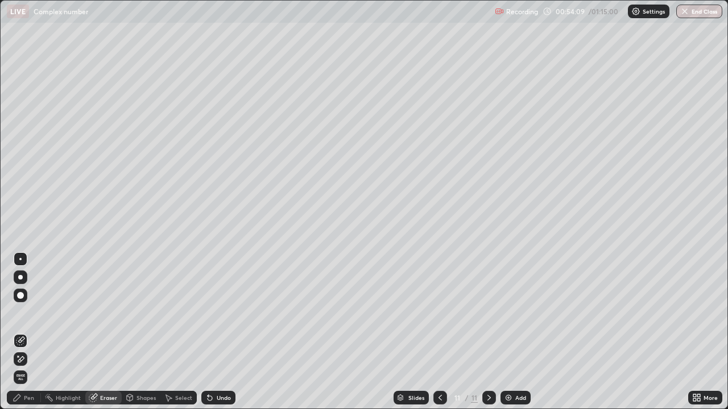
click at [33, 332] on div "Pen" at bounding box center [29, 398] width 10 height 6
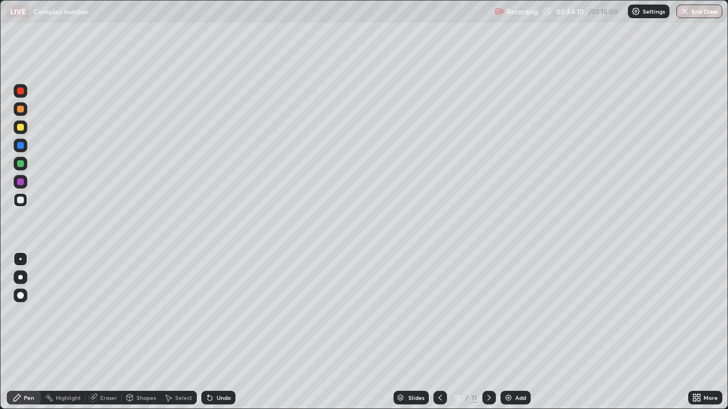
click at [26, 197] on div at bounding box center [21, 200] width 14 height 14
click at [113, 332] on div "Eraser" at bounding box center [108, 398] width 17 height 6
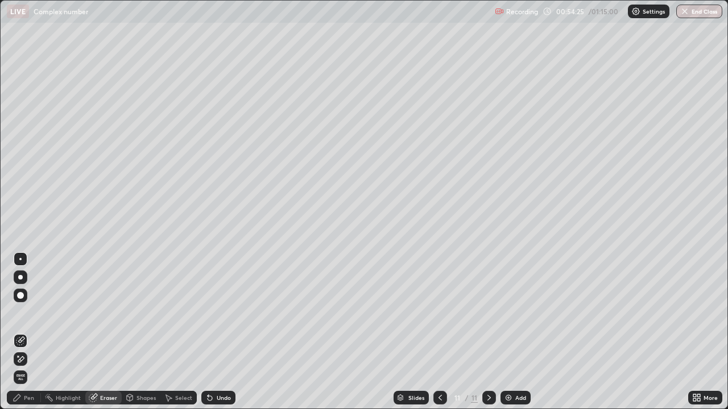
click at [33, 332] on div "Pen" at bounding box center [29, 398] width 10 height 6
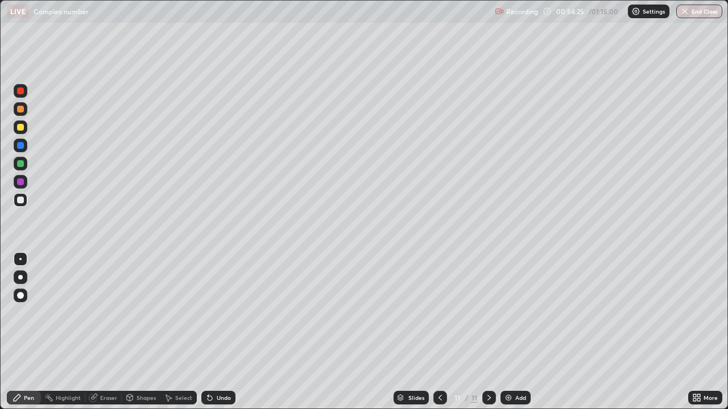
click at [23, 204] on div at bounding box center [21, 200] width 14 height 14
click at [25, 166] on div at bounding box center [21, 164] width 14 height 14
click at [21, 203] on div at bounding box center [20, 200] width 7 height 7
click at [22, 126] on div at bounding box center [20, 127] width 7 height 7
click at [517, 332] on div "Add" at bounding box center [520, 398] width 11 height 6
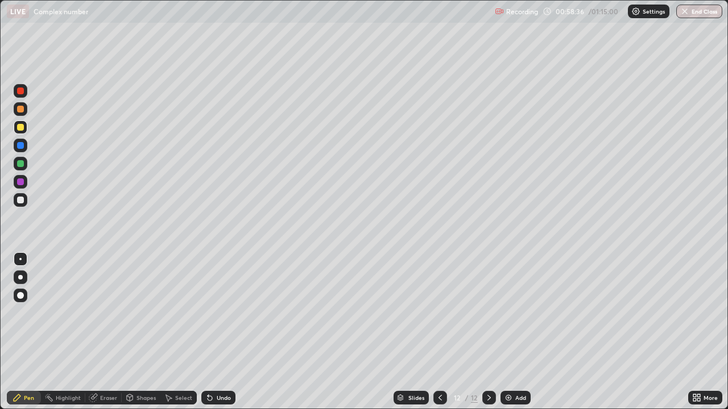
click at [24, 200] on div at bounding box center [21, 200] width 14 height 14
click at [25, 127] on div at bounding box center [21, 128] width 14 height 14
click at [20, 201] on div at bounding box center [20, 200] width 7 height 7
click at [19, 202] on div at bounding box center [20, 200] width 7 height 7
click at [19, 199] on div at bounding box center [20, 200] width 7 height 7
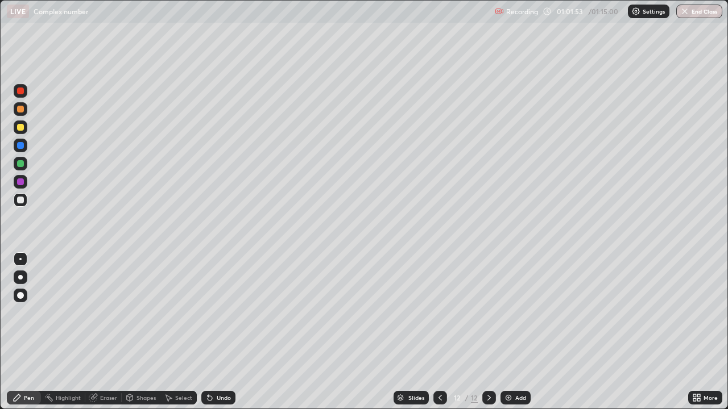
click at [20, 164] on div at bounding box center [20, 163] width 7 height 7
click at [19, 200] on div at bounding box center [20, 200] width 7 height 7
click at [23, 200] on div at bounding box center [20, 200] width 7 height 7
click at [26, 130] on div at bounding box center [21, 128] width 14 height 14
click at [516, 332] on div "Add" at bounding box center [520, 398] width 11 height 6
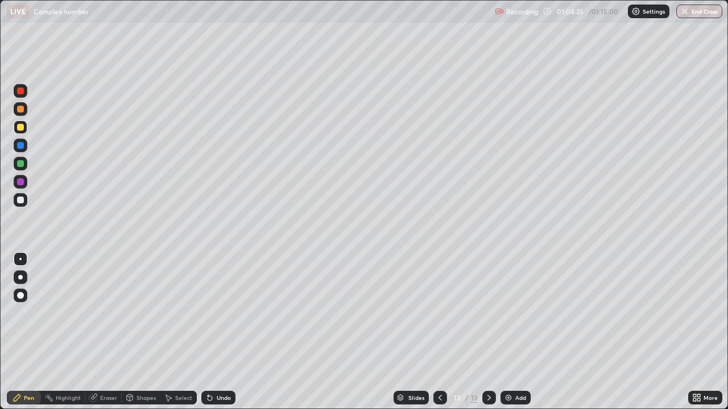
click at [516, 332] on div "Add" at bounding box center [520, 398] width 11 height 6
click at [23, 200] on div at bounding box center [20, 200] width 7 height 7
click at [23, 126] on div at bounding box center [20, 127] width 7 height 7
click at [109, 332] on div "Eraser" at bounding box center [108, 398] width 17 height 6
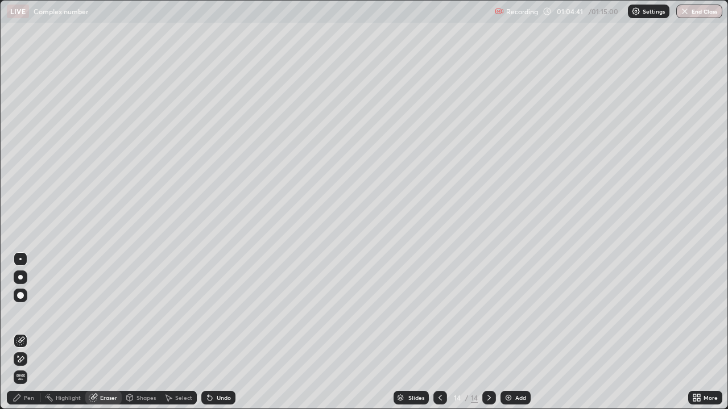
click at [25, 332] on div "Pen" at bounding box center [24, 398] width 34 height 14
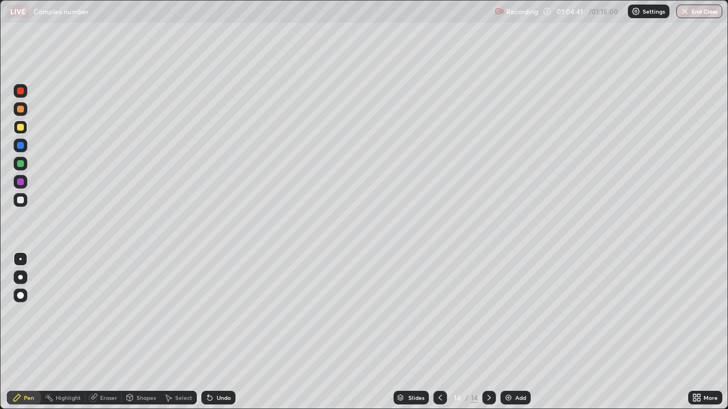
click at [22, 180] on div at bounding box center [20, 182] width 7 height 7
click at [23, 201] on div at bounding box center [20, 200] width 7 height 7
click at [23, 200] on div at bounding box center [20, 200] width 7 height 7
click at [439, 332] on icon at bounding box center [440, 397] width 9 height 9
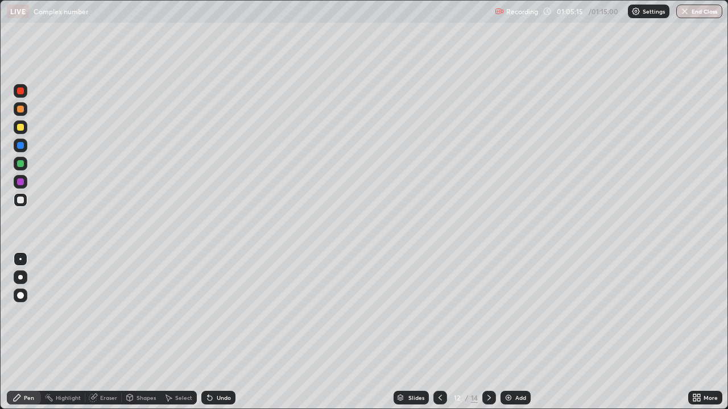
click at [487, 332] on icon at bounding box center [488, 397] width 9 height 9
click at [488, 332] on icon at bounding box center [488, 398] width 3 height 6
click at [20, 163] on div at bounding box center [20, 163] width 7 height 7
click at [20, 201] on div at bounding box center [20, 200] width 7 height 7
click at [23, 165] on div at bounding box center [20, 163] width 7 height 7
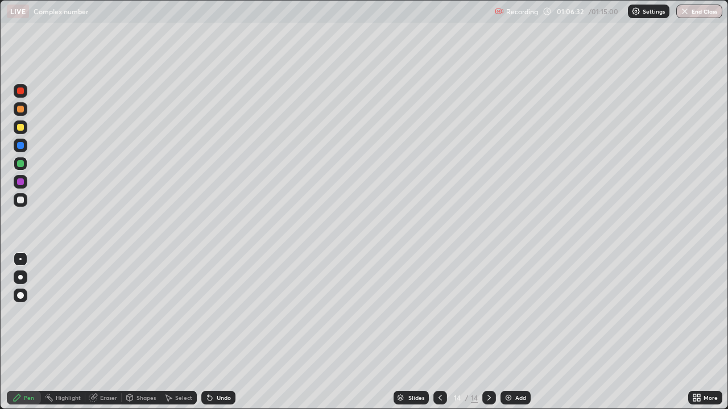
click at [21, 198] on div at bounding box center [20, 200] width 7 height 7
click at [23, 164] on div at bounding box center [20, 163] width 7 height 7
click at [21, 200] on div at bounding box center [20, 200] width 7 height 7
click at [20, 202] on div at bounding box center [20, 200] width 7 height 7
click at [22, 147] on div at bounding box center [20, 145] width 7 height 7
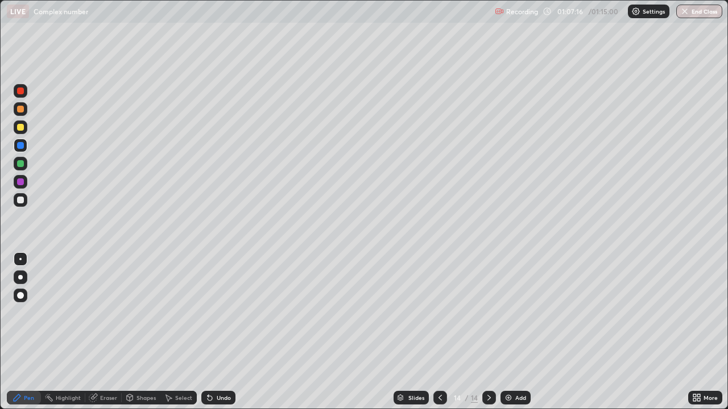
click at [21, 91] on div at bounding box center [20, 91] width 7 height 7
click at [439, 332] on icon at bounding box center [440, 397] width 9 height 9
click at [445, 332] on div at bounding box center [440, 398] width 14 height 14
click at [488, 332] on icon at bounding box center [488, 397] width 9 height 9
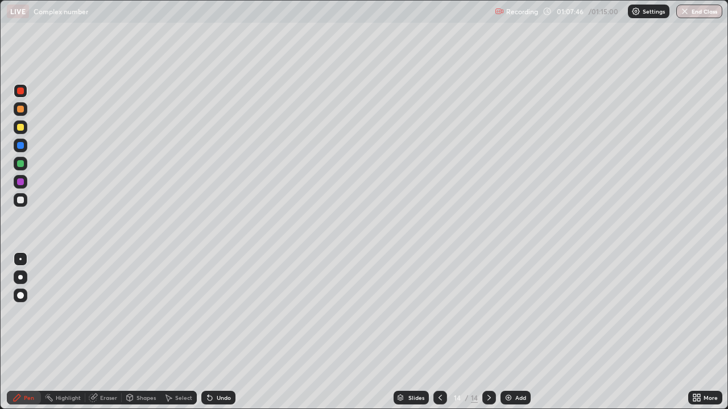
click at [23, 199] on div at bounding box center [20, 200] width 7 height 7
click at [22, 199] on div at bounding box center [20, 200] width 7 height 7
click at [512, 332] on div "Add" at bounding box center [515, 398] width 30 height 14
click at [22, 130] on div at bounding box center [20, 127] width 7 height 7
click at [22, 125] on div at bounding box center [20, 127] width 7 height 7
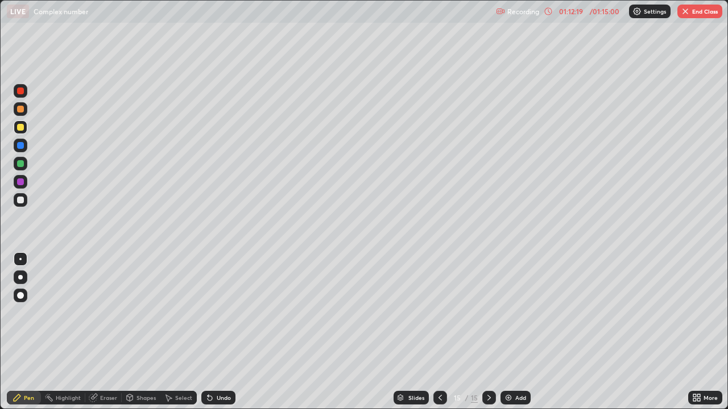
click at [20, 198] on div at bounding box center [20, 200] width 7 height 7
click at [23, 200] on div at bounding box center [20, 200] width 7 height 7
click at [22, 203] on div at bounding box center [20, 200] width 7 height 7
click at [22, 202] on div at bounding box center [20, 200] width 7 height 7
click at [21, 201] on div at bounding box center [20, 200] width 7 height 7
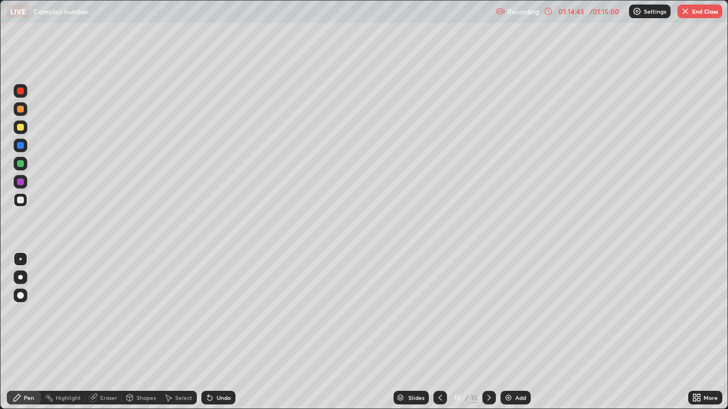
click at [689, 13] on img "button" at bounding box center [685, 11] width 9 height 9
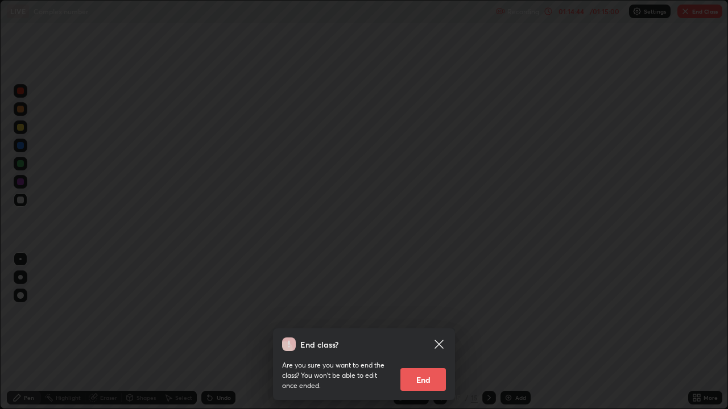
click at [430, 332] on button "End" at bounding box center [422, 379] width 45 height 23
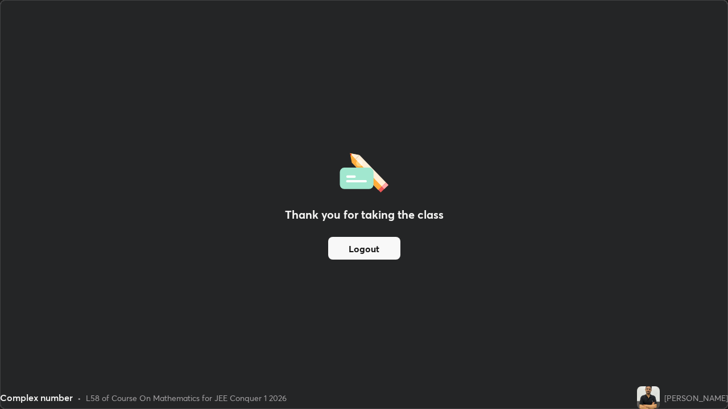
click at [376, 250] on button "Logout" at bounding box center [364, 248] width 72 height 23
click at [375, 247] on button "Logout" at bounding box center [364, 248] width 72 height 23
click at [372, 248] on button "Logout" at bounding box center [364, 248] width 72 height 23
